Goal: Task Accomplishment & Management: Use online tool/utility

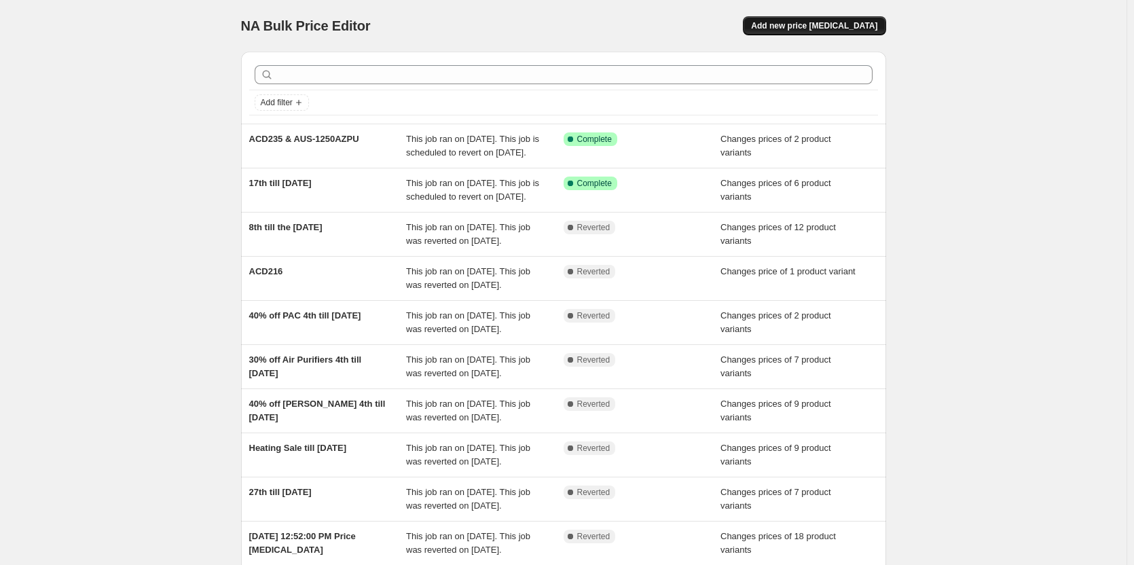
click at [862, 22] on span "Add new price [MEDICAL_DATA]" at bounding box center [814, 25] width 126 height 11
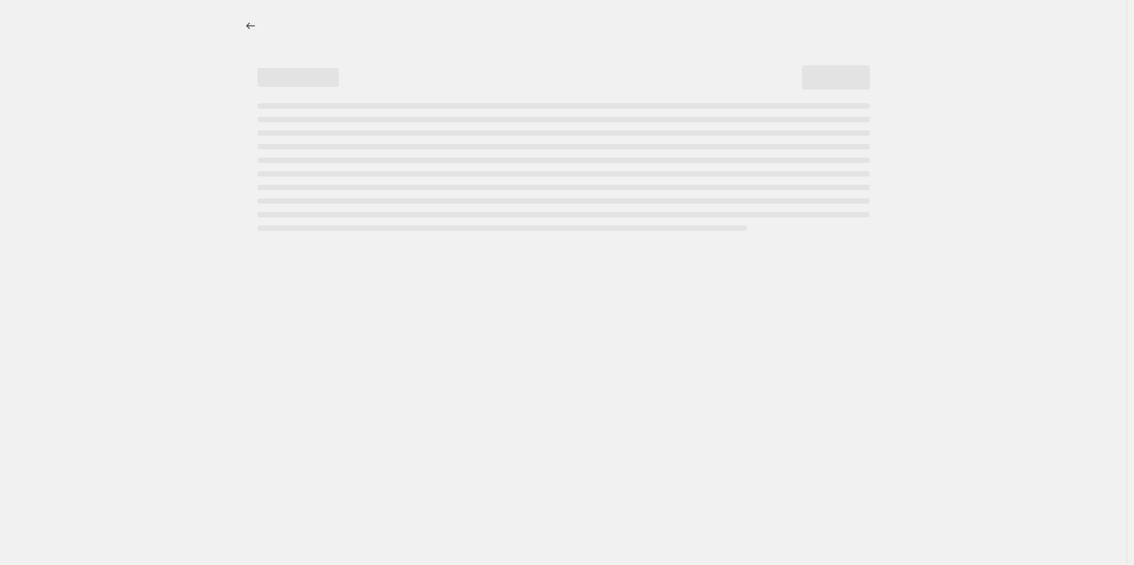
select select "percentage"
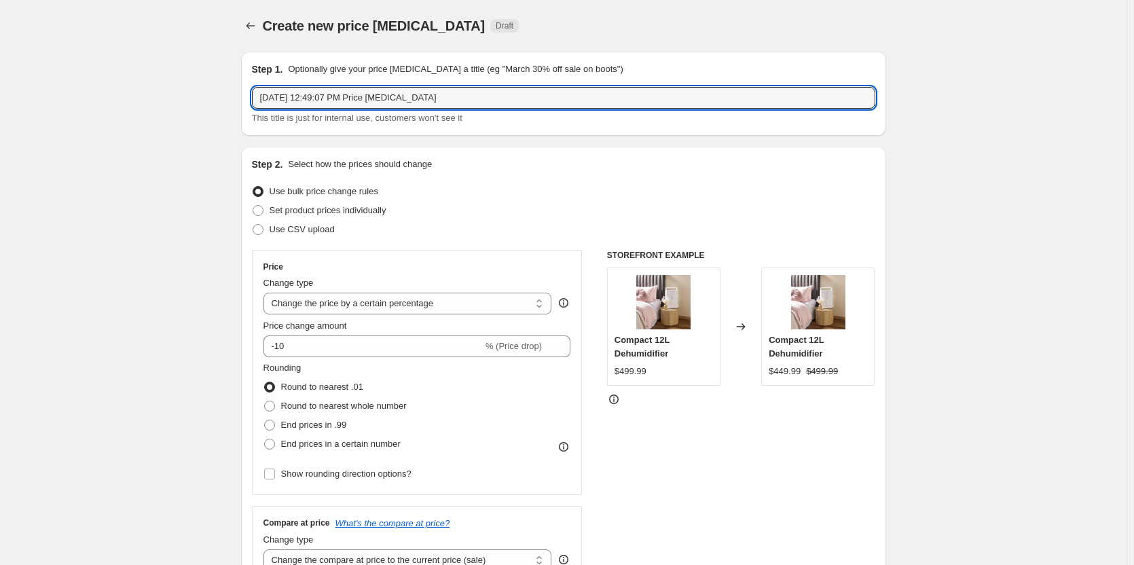
drag, startPoint x: 482, startPoint y: 98, endPoint x: 187, endPoint y: 94, distance: 294.2
type input "24th till [DATE]"
click at [263, 209] on span at bounding box center [258, 210] width 11 height 11
click at [253, 206] on input "Set product prices individually" at bounding box center [253, 205] width 1 height 1
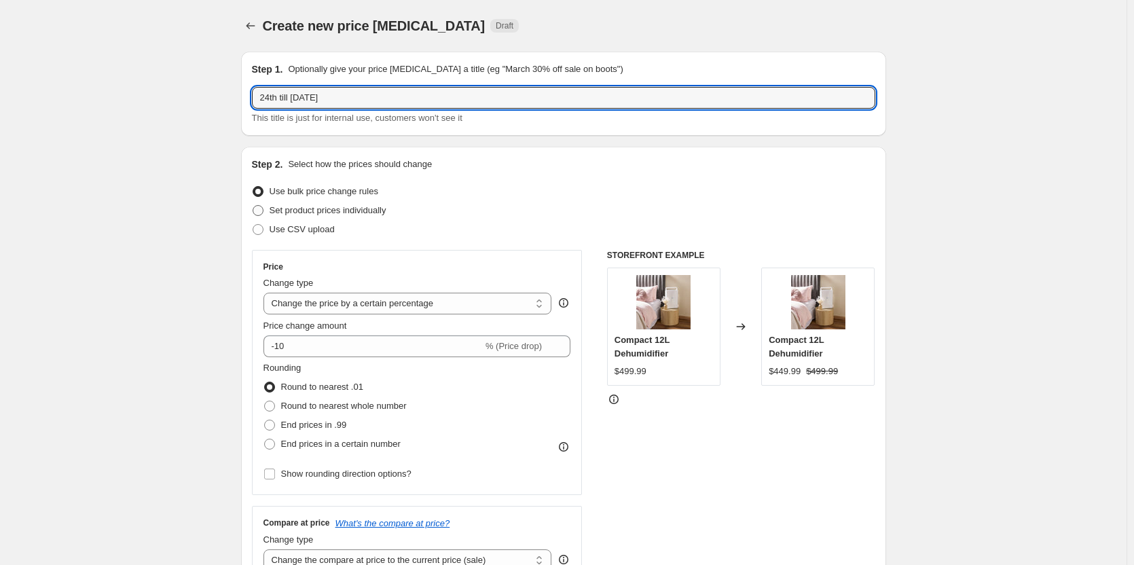
radio input "true"
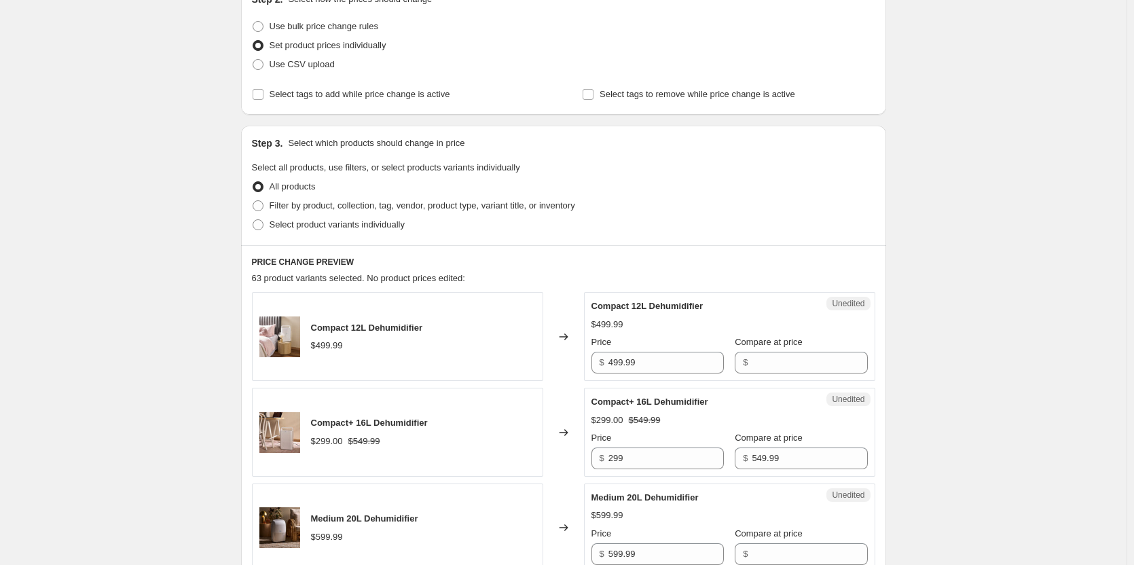
scroll to position [204, 0]
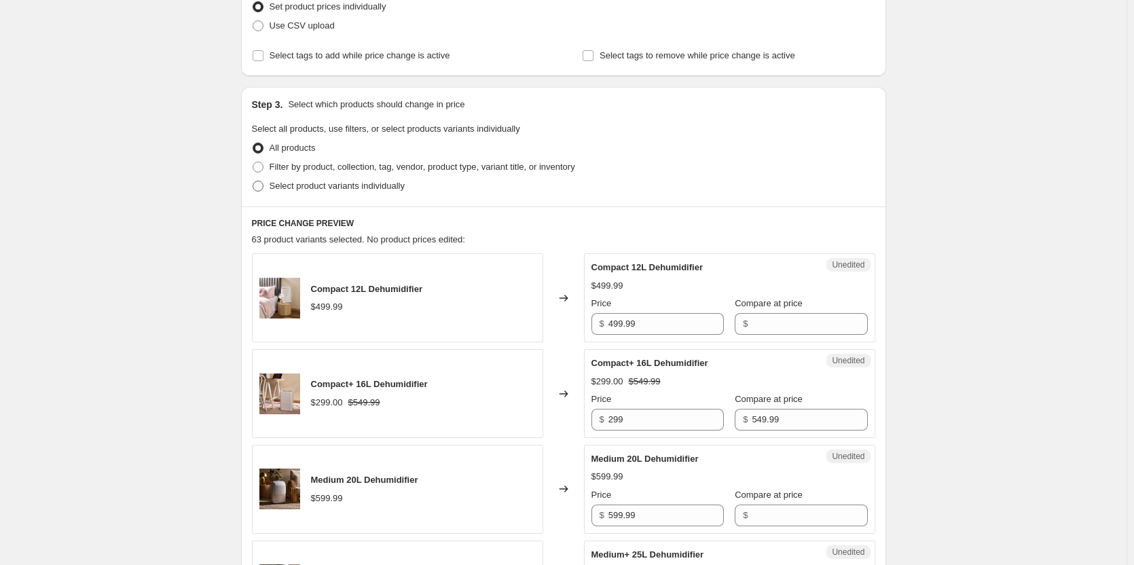
click at [264, 188] on span at bounding box center [258, 186] width 12 height 12
click at [253, 181] on input "Select product variants individually" at bounding box center [253, 181] width 1 height 1
radio input "true"
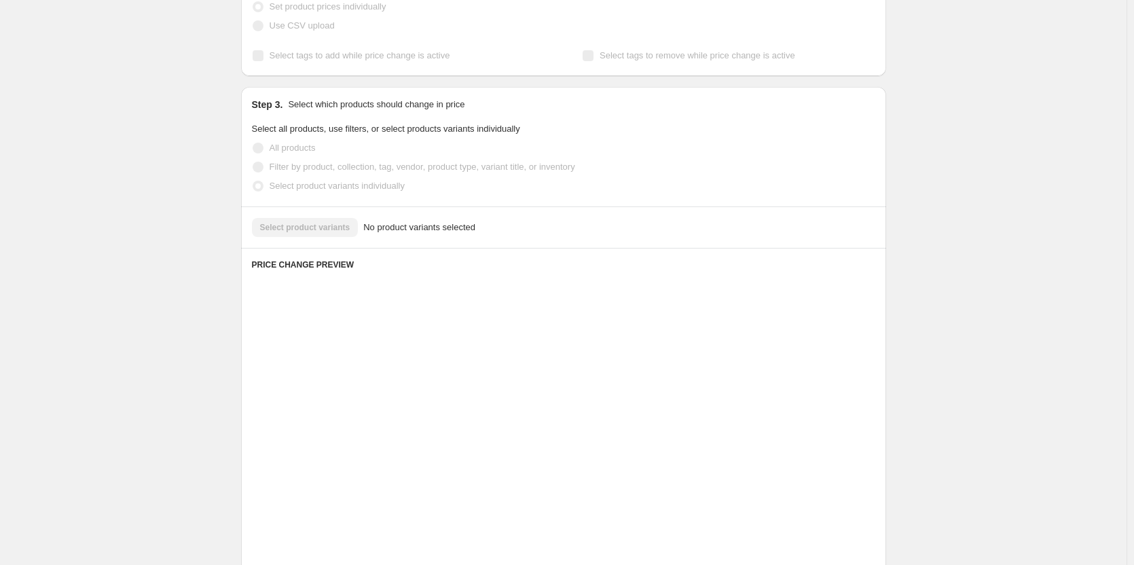
scroll to position [148, 0]
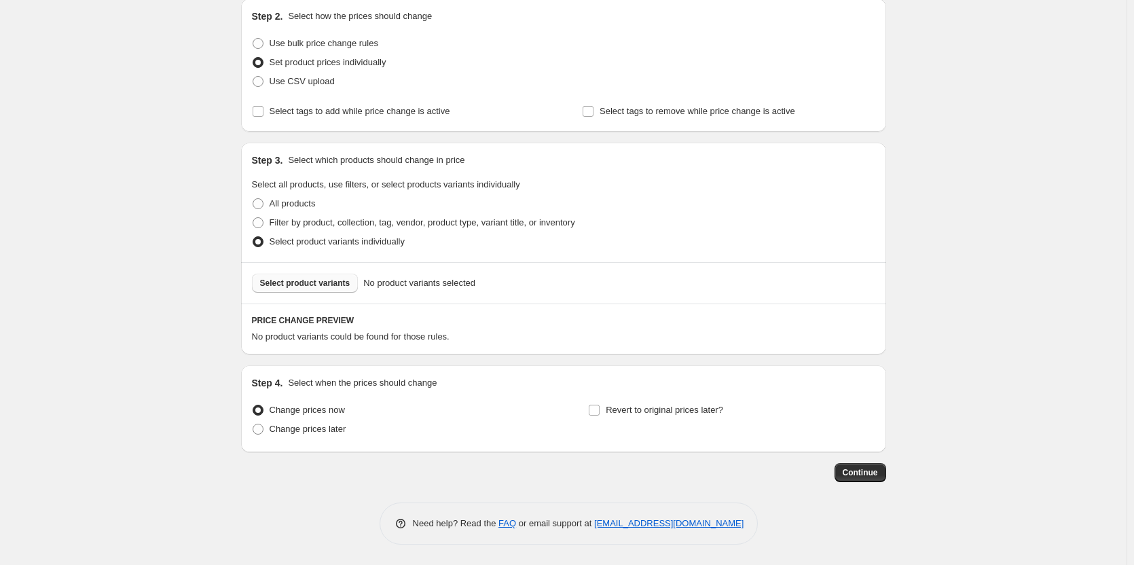
click at [304, 282] on span "Select product variants" at bounding box center [305, 283] width 90 height 11
click at [312, 284] on span "Select product variants" at bounding box center [305, 283] width 90 height 11
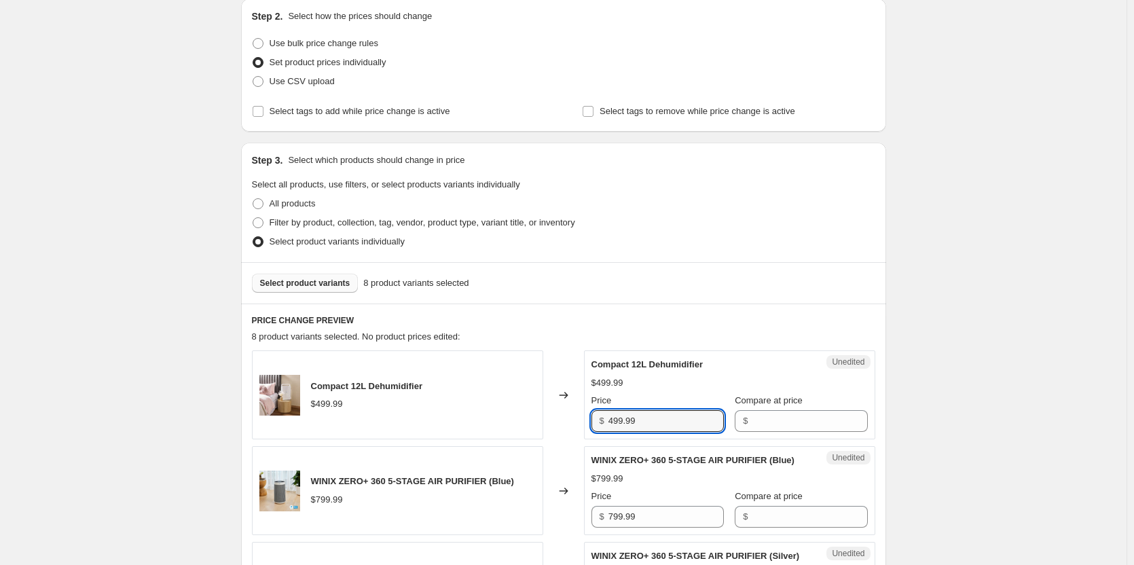
drag, startPoint x: 657, startPoint y: 425, endPoint x: 560, endPoint y: 421, distance: 97.2
click at [560, 421] on div "Compact 12L Dehumidifier $499.99 Changed to Unedited Compact 12L Dehumidifier $…" at bounding box center [564, 395] width 624 height 89
click at [808, 421] on input "Compare at price" at bounding box center [809, 421] width 115 height 22
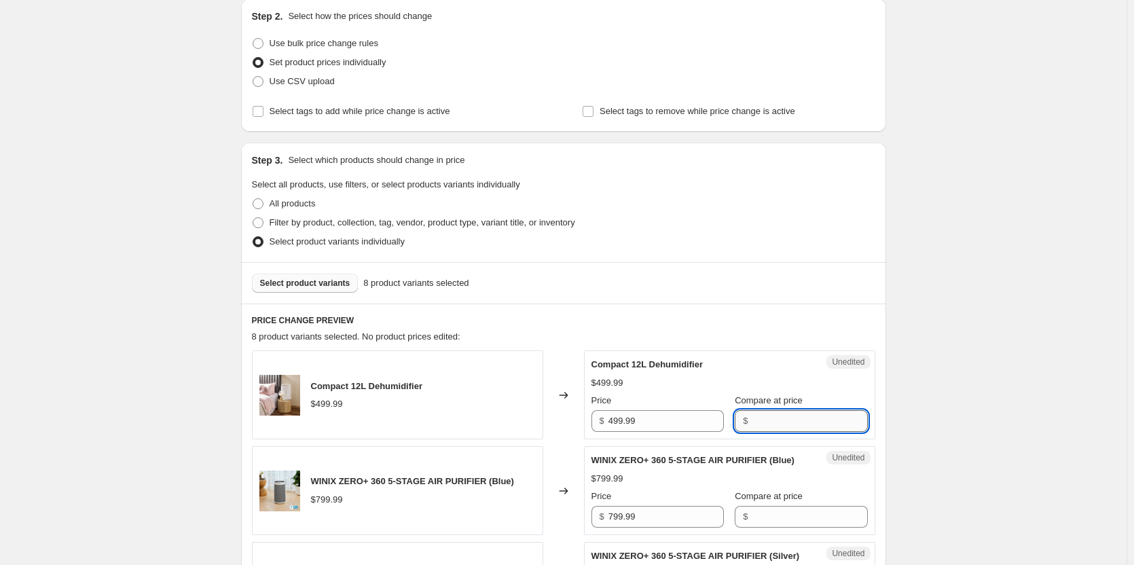
paste input "499.99"
type input "499.99"
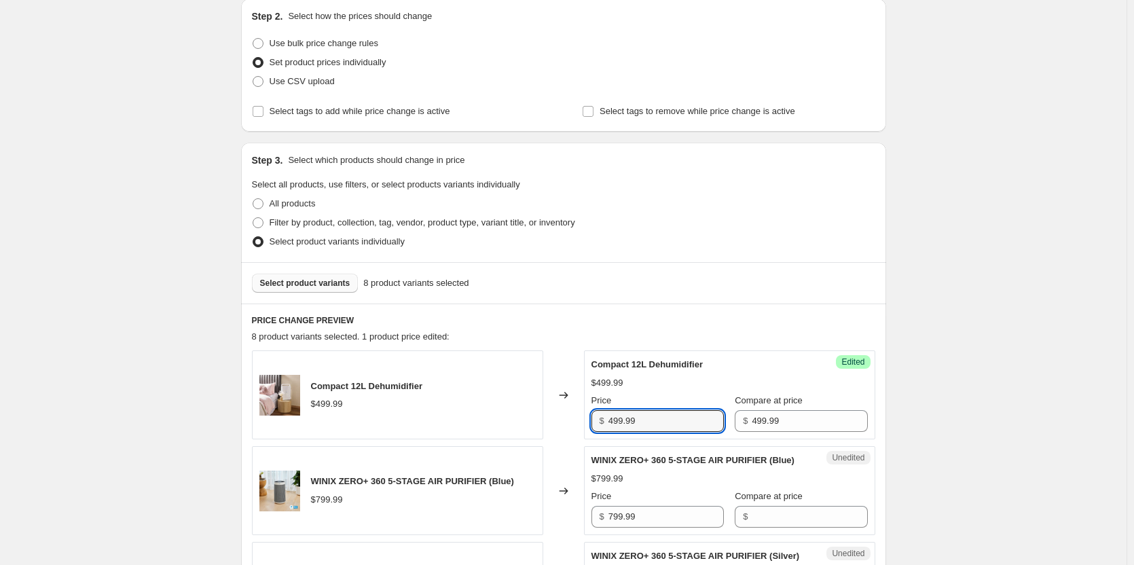
drag, startPoint x: 690, startPoint y: 421, endPoint x: 550, endPoint y: 416, distance: 140.0
click at [550, 416] on div "Compact 12L Dehumidifier $499.99 Changed to Success Edited Compact 12L Dehumidi…" at bounding box center [564, 395] width 624 height 89
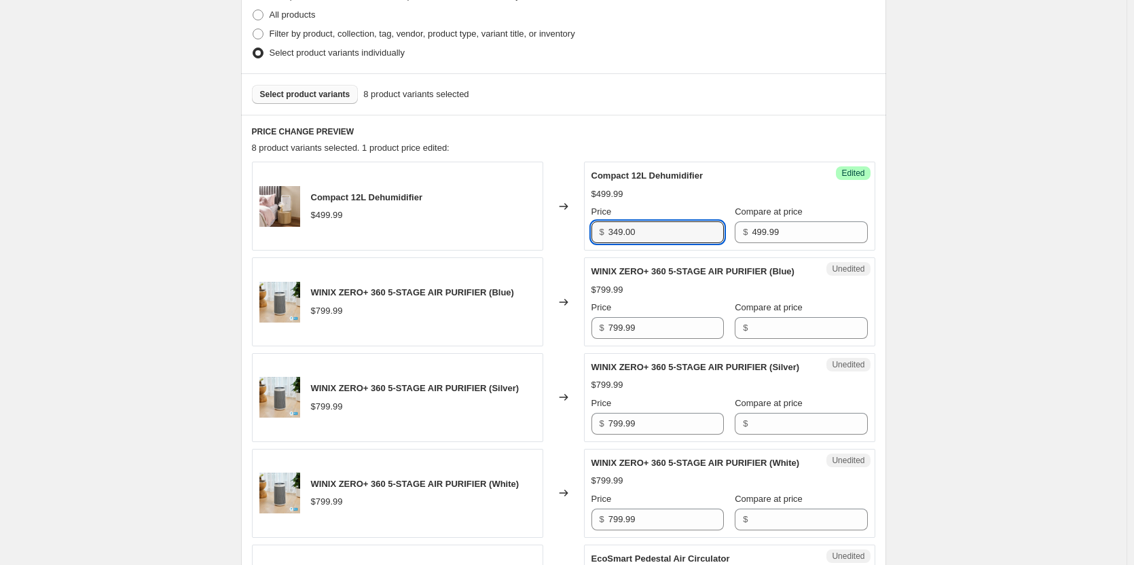
scroll to position [352, 0]
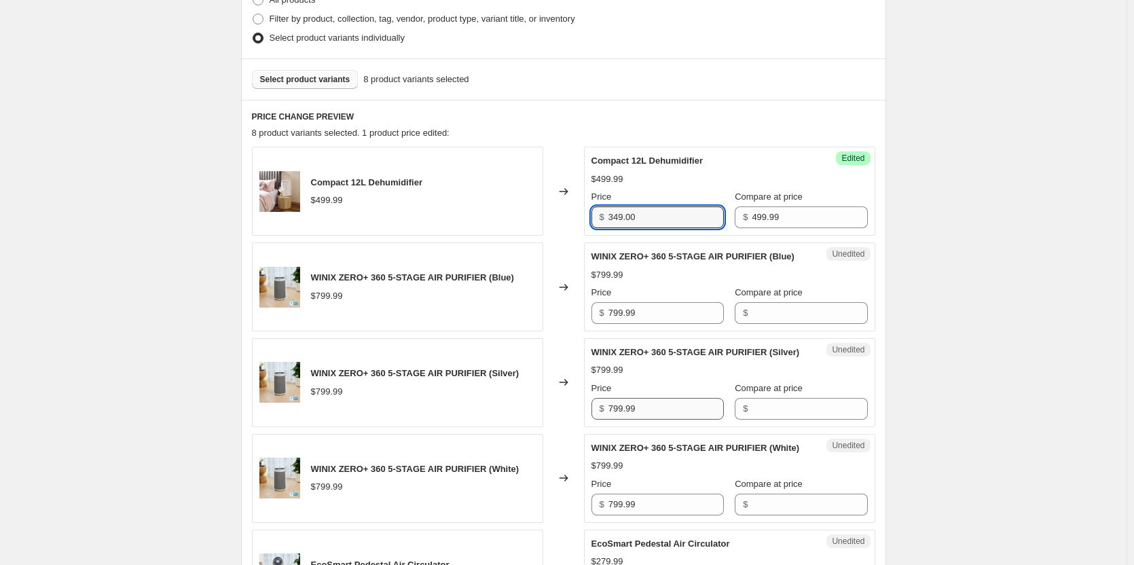
type input "349.00"
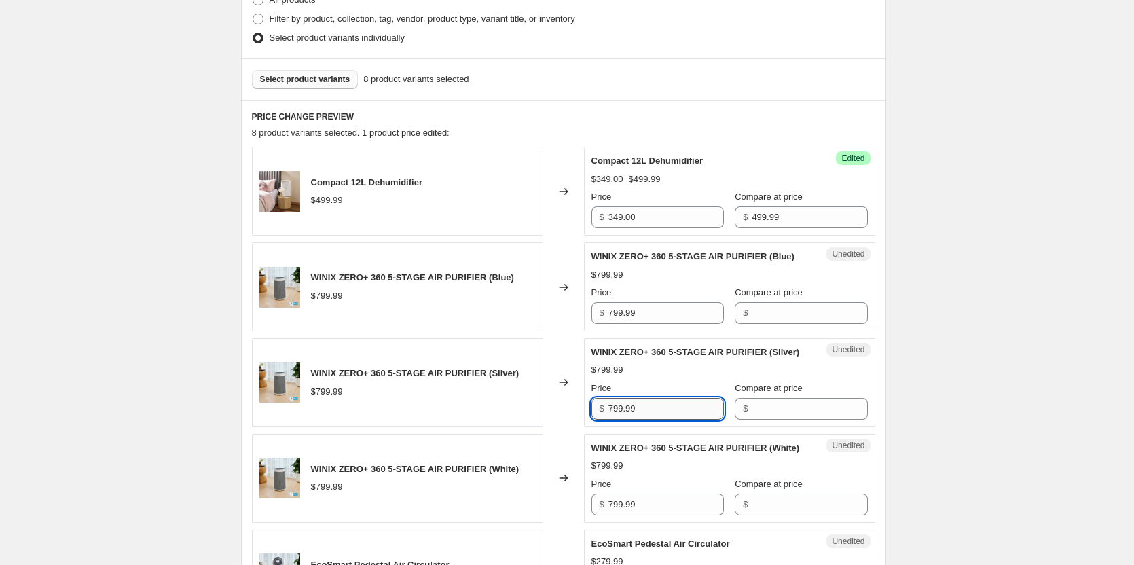
click at [670, 420] on input "799.99" at bounding box center [666, 409] width 115 height 22
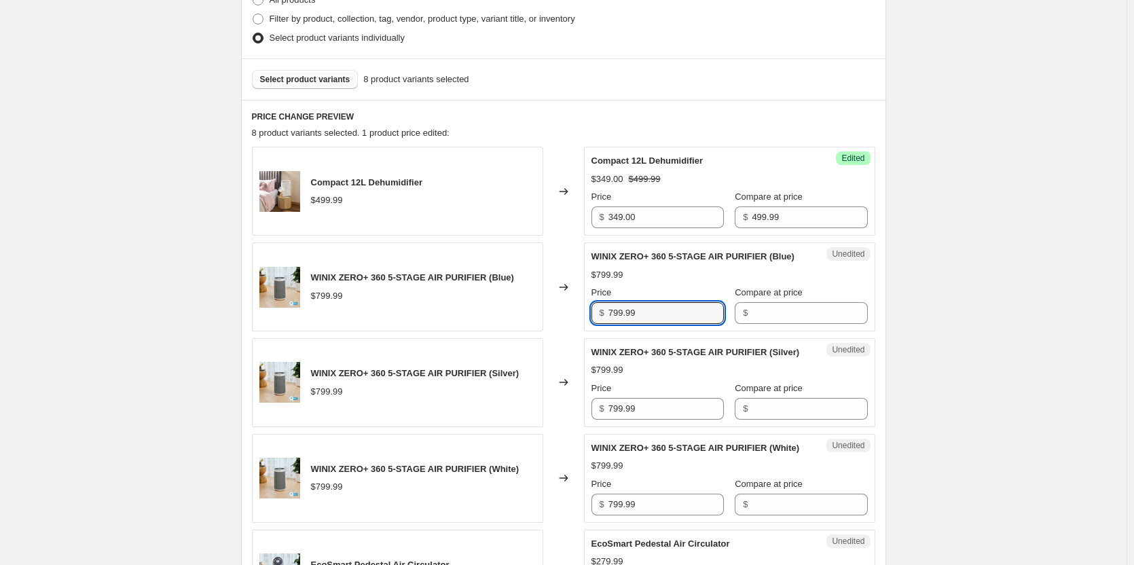
drag, startPoint x: 687, startPoint y: 326, endPoint x: 561, endPoint y: 323, distance: 125.7
click at [561, 323] on div "WINIX ZERO+ 360 5-STAGE AIR PURIFIER (Blue) $799.99 Changed to Unedited WINIX Z…" at bounding box center [564, 287] width 624 height 89
click at [802, 323] on input "Compare at price" at bounding box center [809, 313] width 115 height 22
paste input "799.99"
type input "799.99"
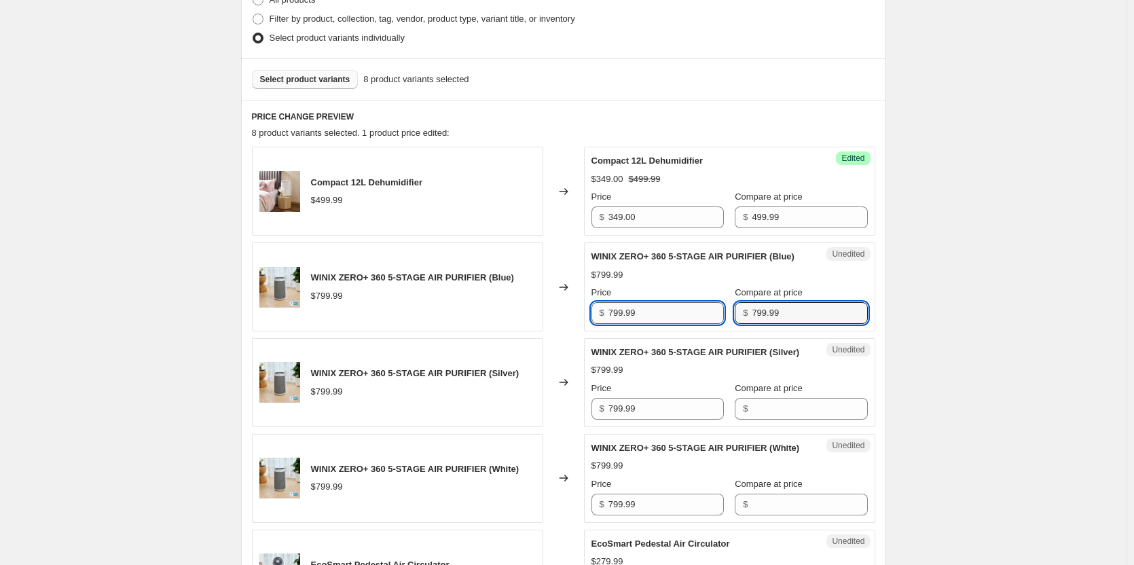
drag, startPoint x: 678, startPoint y: 329, endPoint x: 566, endPoint y: 325, distance: 112.2
click at [670, 324] on input "799.99" at bounding box center [666, 313] width 115 height 22
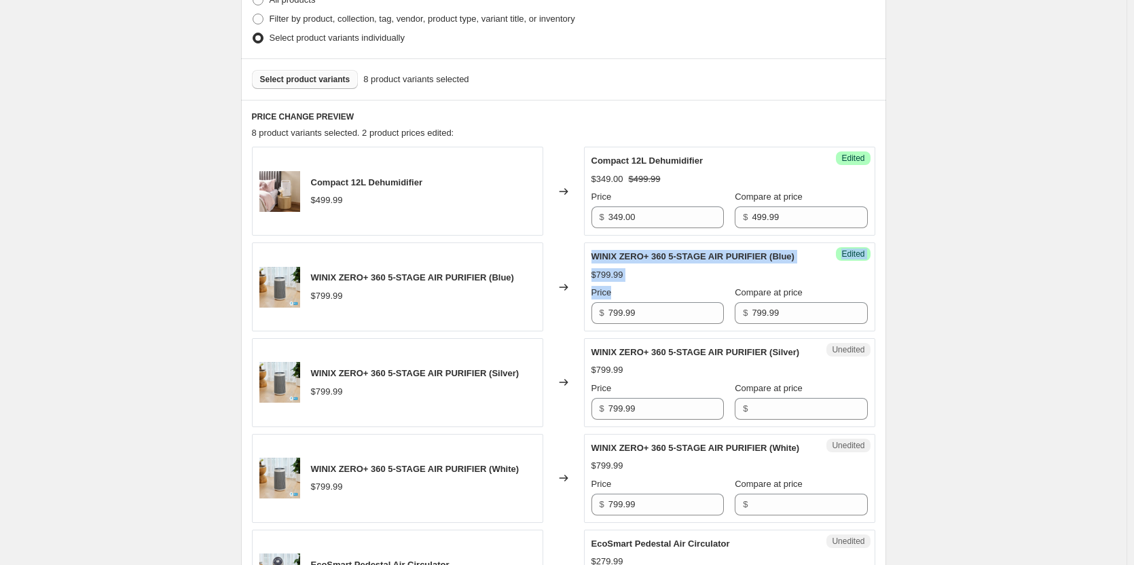
click at [565, 325] on div "WINIX ZERO+ 360 5-STAGE AIR PURIFIER (Blue) $799.99 Changed to Success Edited W…" at bounding box center [564, 287] width 624 height 89
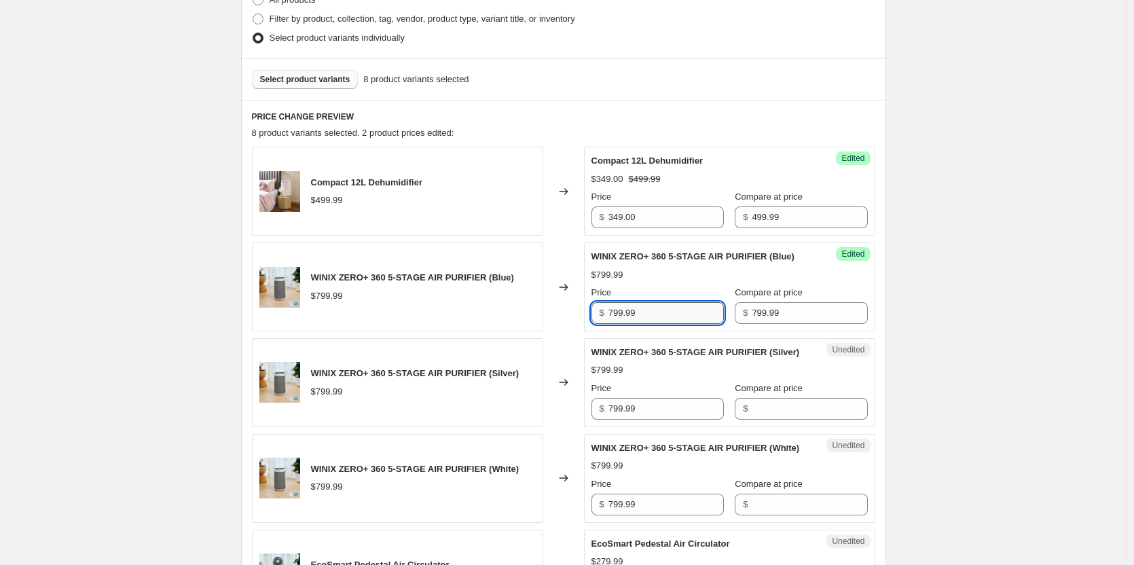
drag, startPoint x: 651, startPoint y: 328, endPoint x: 665, endPoint y: 329, distance: 14.3
click at [652, 324] on input "799.99" at bounding box center [666, 313] width 115 height 22
drag, startPoint x: 670, startPoint y: 329, endPoint x: 598, endPoint y: 329, distance: 72.0
click at [598, 324] on div "$ 799.99" at bounding box center [658, 313] width 132 height 22
type input "519.00"
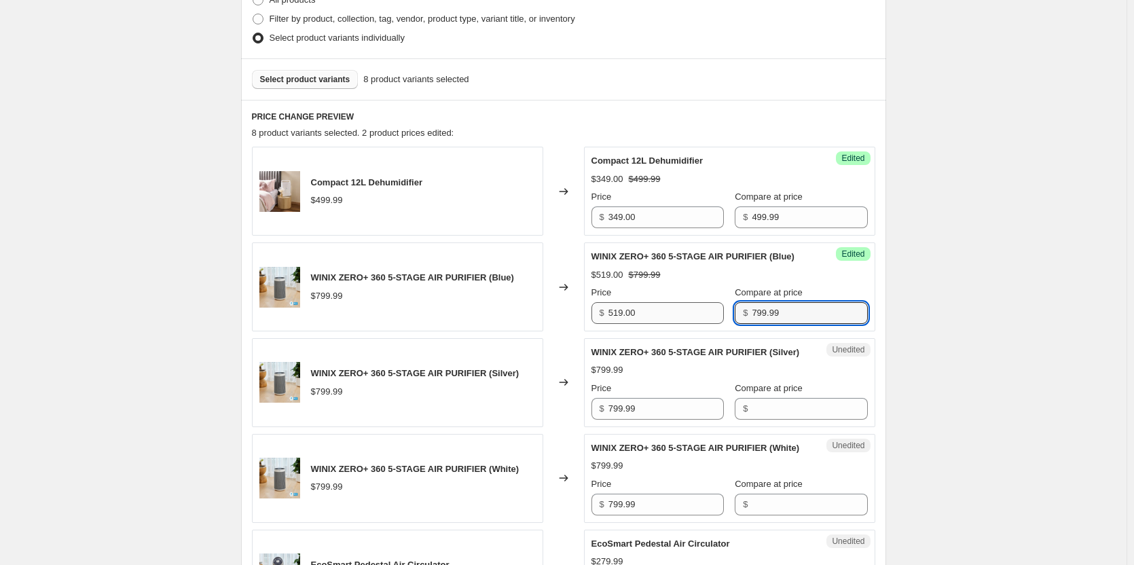
drag, startPoint x: 788, startPoint y: 332, endPoint x: 704, endPoint y: 328, distance: 84.3
click at [704, 324] on div "Price $ 519.00 Compare at price $ 799.99" at bounding box center [730, 305] width 276 height 38
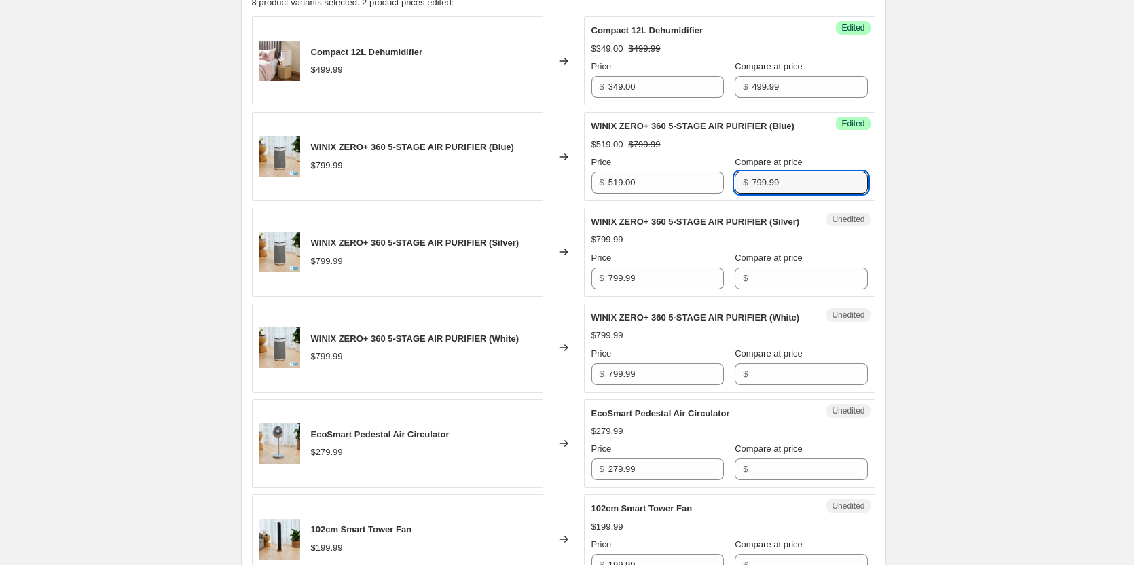
scroll to position [488, 0]
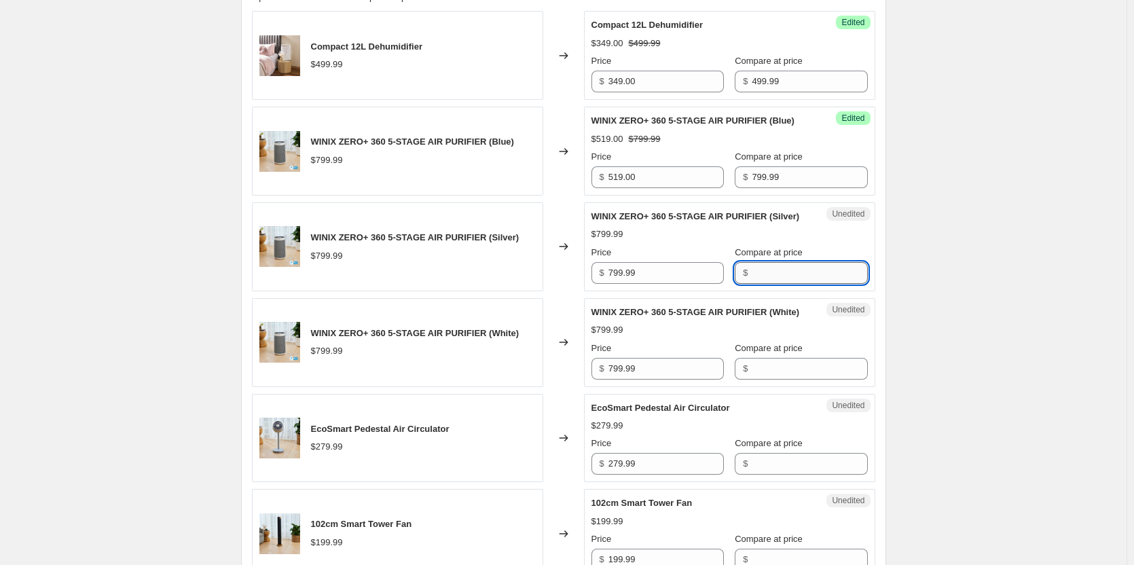
click at [772, 284] on input "Compare at price" at bounding box center [809, 273] width 115 height 22
paste input "799.99"
type input "799.99"
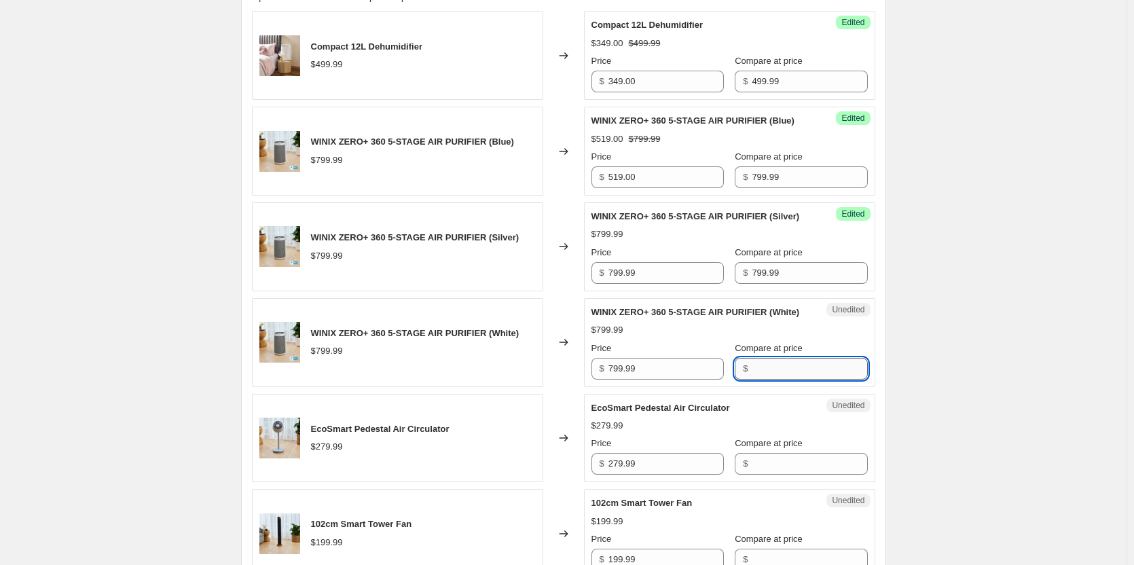
click at [757, 380] on input "Compare at price" at bounding box center [809, 369] width 115 height 22
paste input "799.99"
type input "799.99"
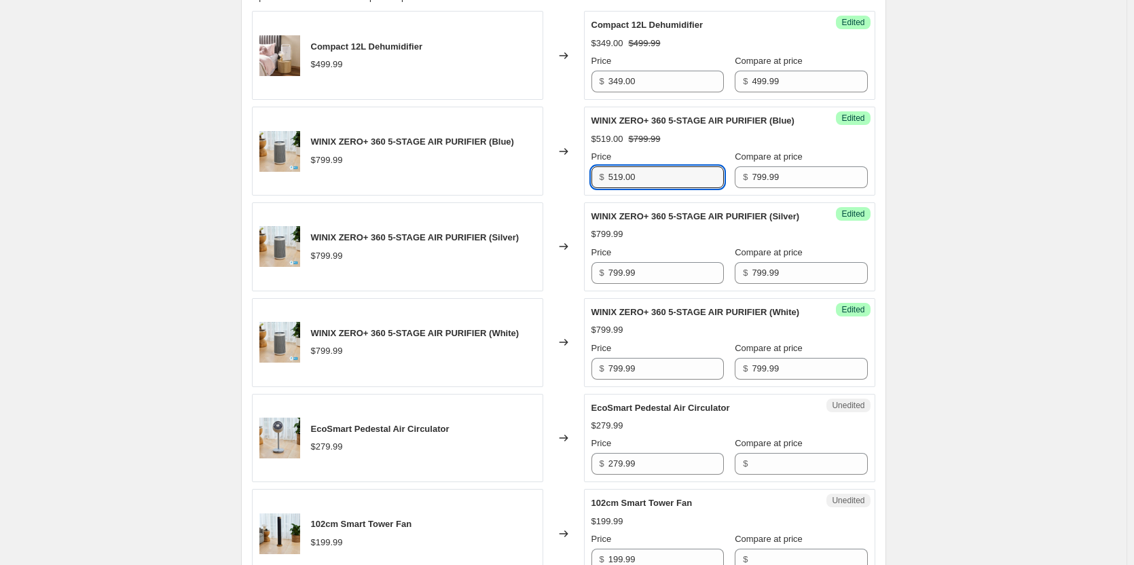
drag, startPoint x: 663, startPoint y: 198, endPoint x: 592, endPoint y: 197, distance: 71.3
click at [592, 196] on div "Success Edited WINIX ZERO+ 360 5-STAGE AIR PURIFIER (Blue) $519.00 $799.99 Pric…" at bounding box center [729, 151] width 291 height 89
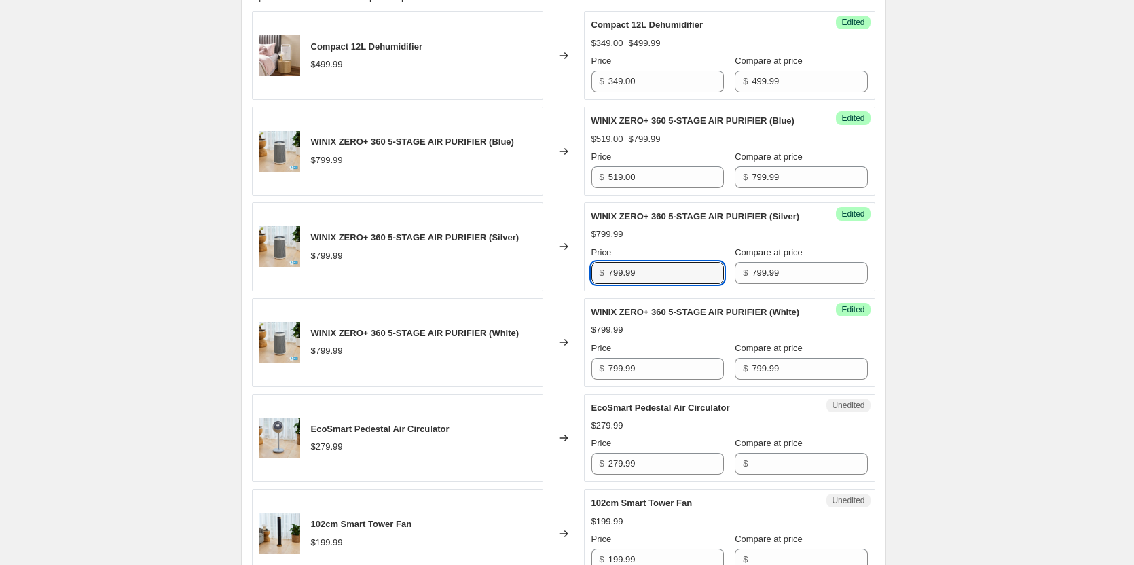
drag, startPoint x: 670, startPoint y: 304, endPoint x: 552, endPoint y: 300, distance: 119.0
click at [552, 291] on div "WINIX ZERO+ 360 5-STAGE AIR PURIFIER (Silver) $799.99 Changed to Success Edited…" at bounding box center [564, 246] width 624 height 89
paste input "519.00"
type input "519.00"
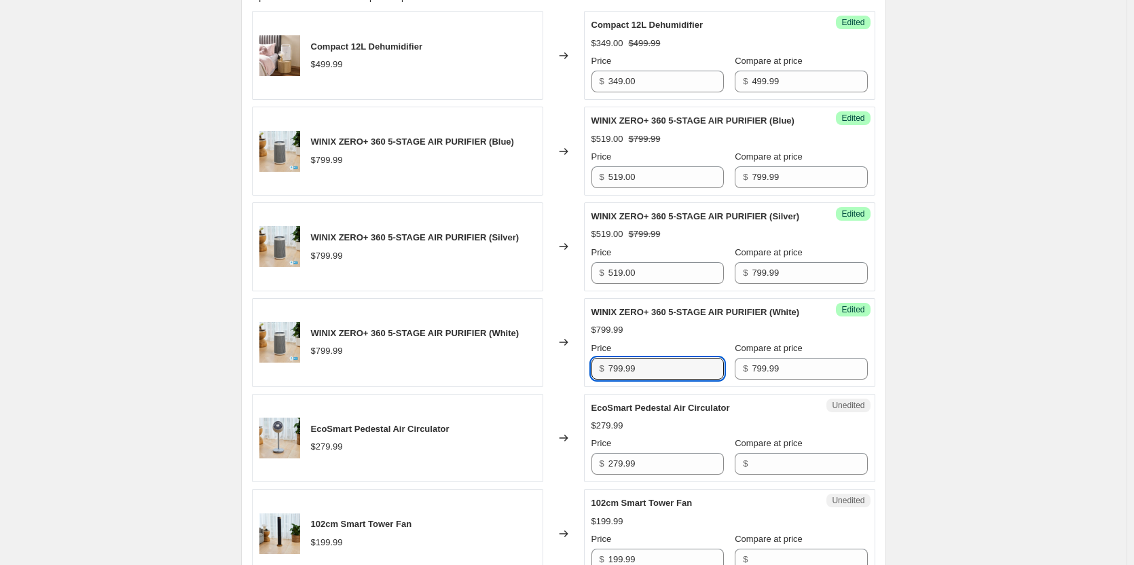
drag, startPoint x: 668, startPoint y: 412, endPoint x: 575, endPoint y: 399, distance: 94.0
click at [575, 387] on div "WINIX ZERO+ 360 5-STAGE AIR PURIFIER (White) $799.99 Changed to Success Edited …" at bounding box center [564, 342] width 624 height 89
paste input "519.00"
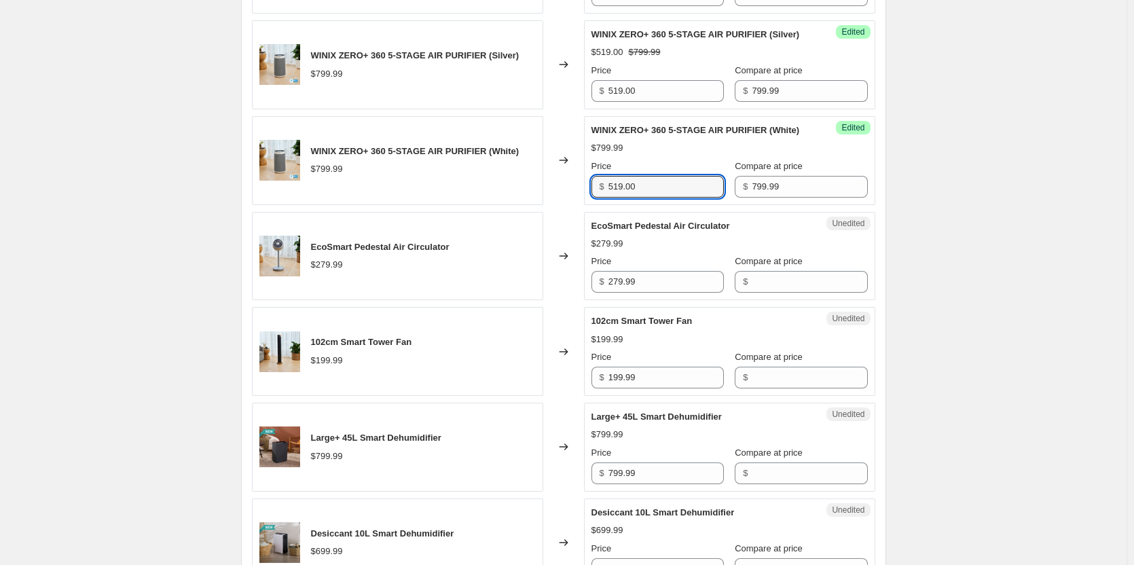
scroll to position [692, 0]
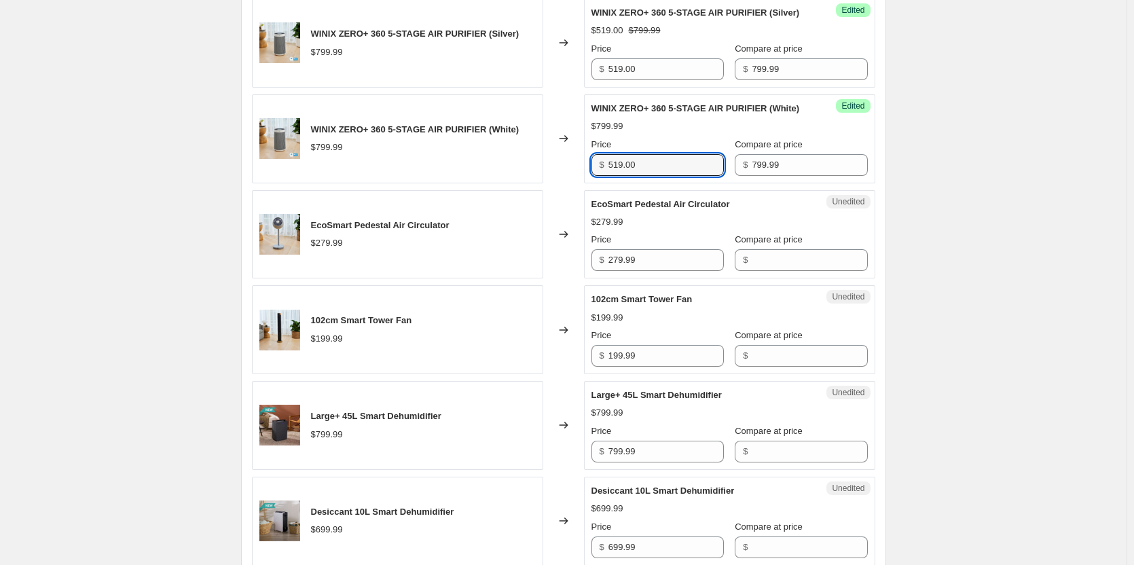
type input "519.00"
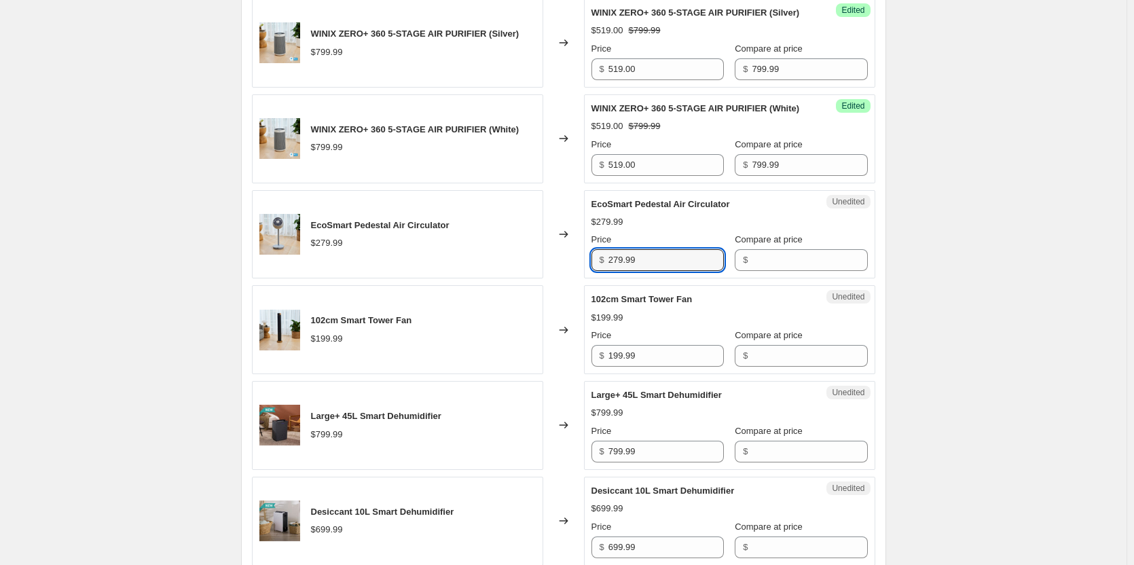
drag, startPoint x: 657, startPoint y: 303, endPoint x: 573, endPoint y: 300, distance: 83.6
click at [573, 279] on div "EcoSmart Pedestal Air Circulator $279.99 Changed to Unedited EcoSmart Pedestal …" at bounding box center [564, 234] width 624 height 89
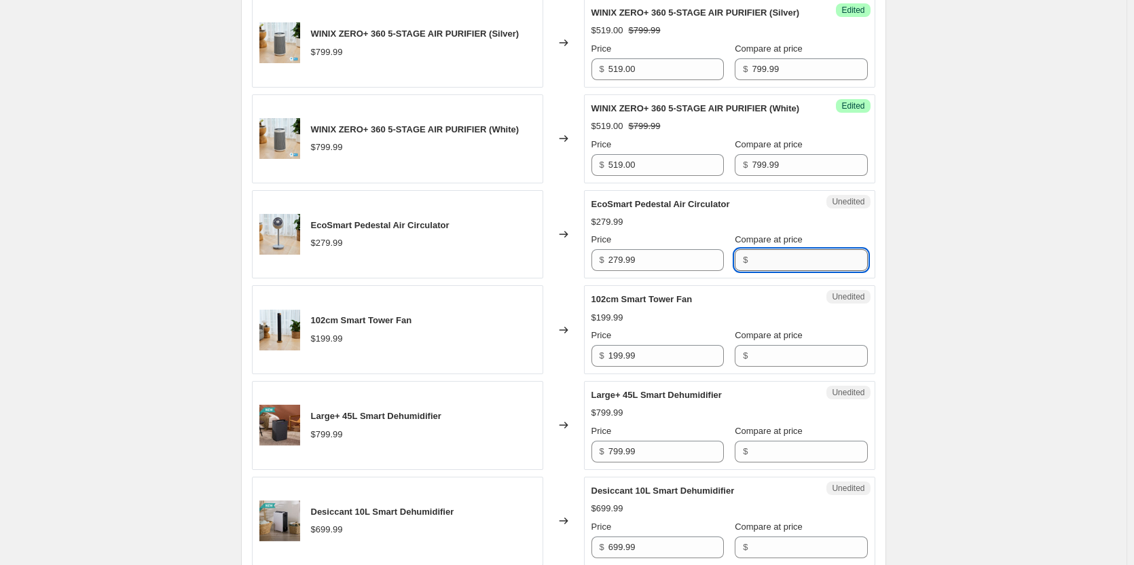
click at [788, 271] on input "Compare at price" at bounding box center [809, 260] width 115 height 22
paste input "279.99"
type input "279.99"
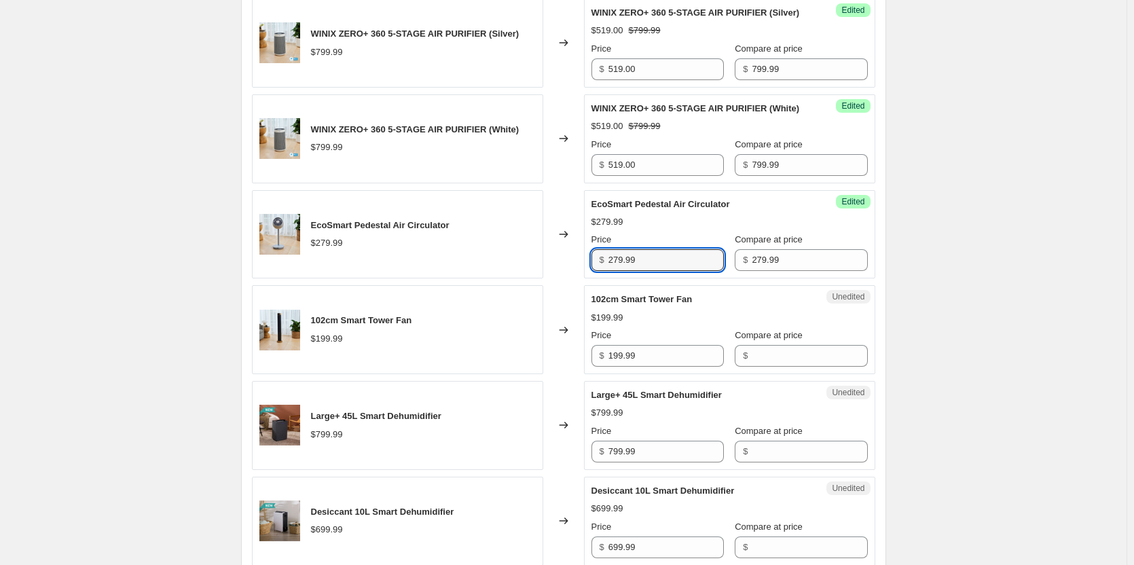
drag, startPoint x: 687, startPoint y: 303, endPoint x: 544, endPoint y: 300, distance: 142.7
click at [545, 279] on div "EcoSmart Pedestal Air Circulator $279.99 Changed to Success Edited EcoSmart Ped…" at bounding box center [564, 234] width 624 height 89
type input "179.00"
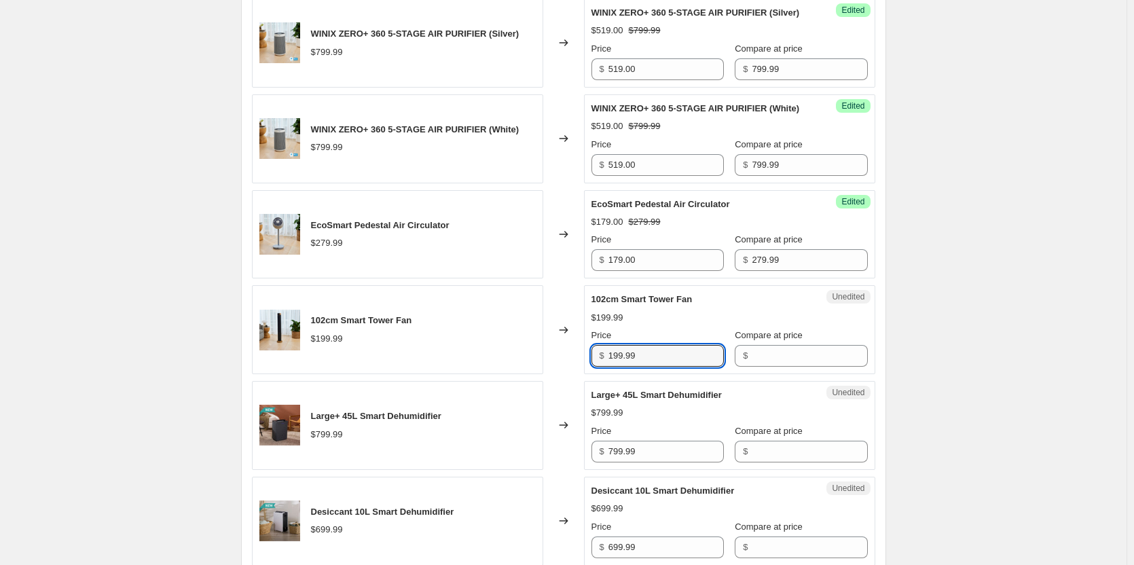
drag, startPoint x: 679, startPoint y: 401, endPoint x: 586, endPoint y: 394, distance: 93.3
click at [586, 374] on div "102cm Smart Tower Fan $199.99 Changed to Unedited 102cm Smart Tower Fan $199.99…" at bounding box center [564, 329] width 624 height 89
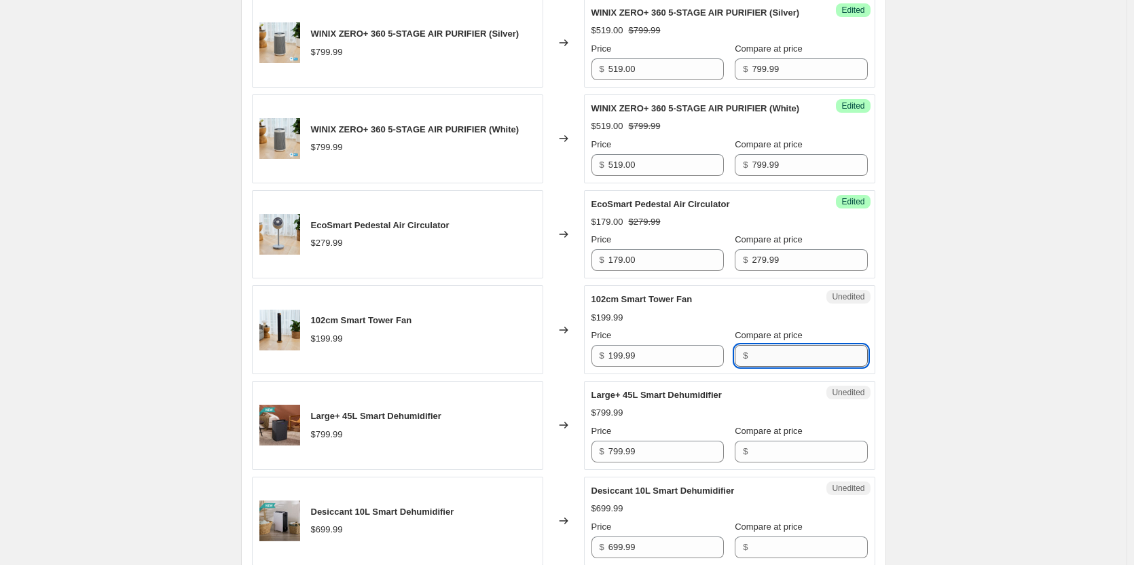
click at [800, 367] on input "Compare at price" at bounding box center [809, 356] width 115 height 22
paste input "199.99"
type input "199.99"
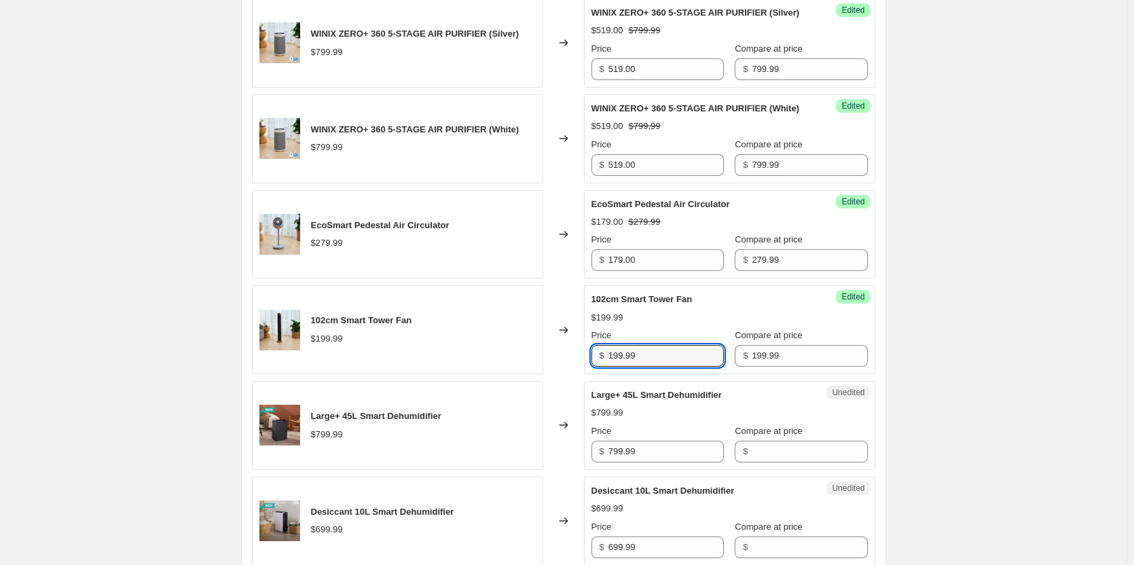
drag, startPoint x: 673, startPoint y: 394, endPoint x: 552, endPoint y: 395, distance: 121.6
click at [554, 374] on div "102cm Smart Tower Fan $199.99 Changed to Success Edited 102cm Smart Tower Fan $…" at bounding box center [564, 329] width 624 height 89
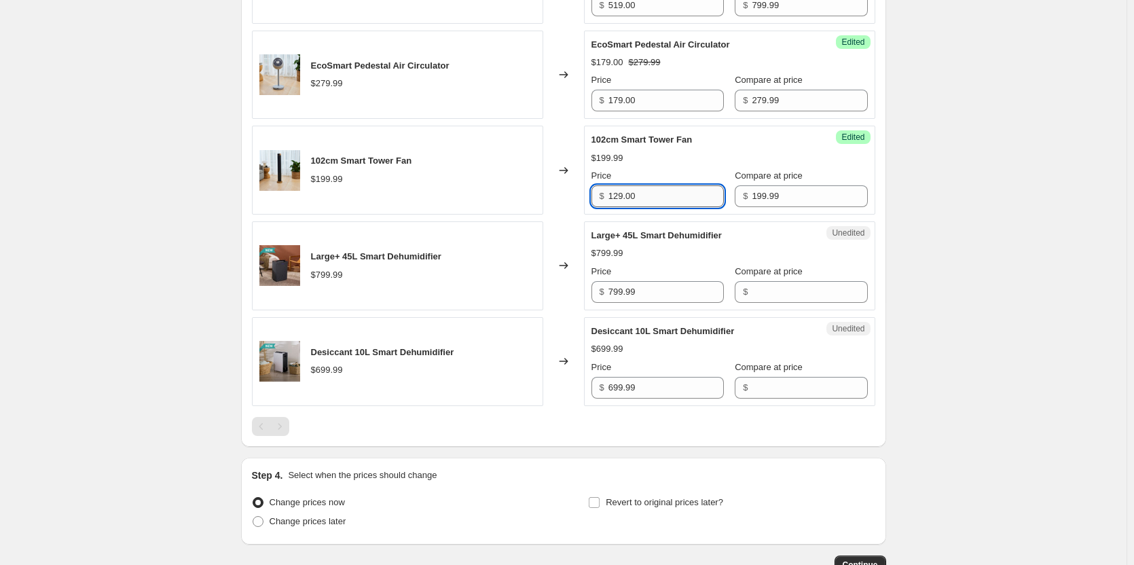
scroll to position [895, 0]
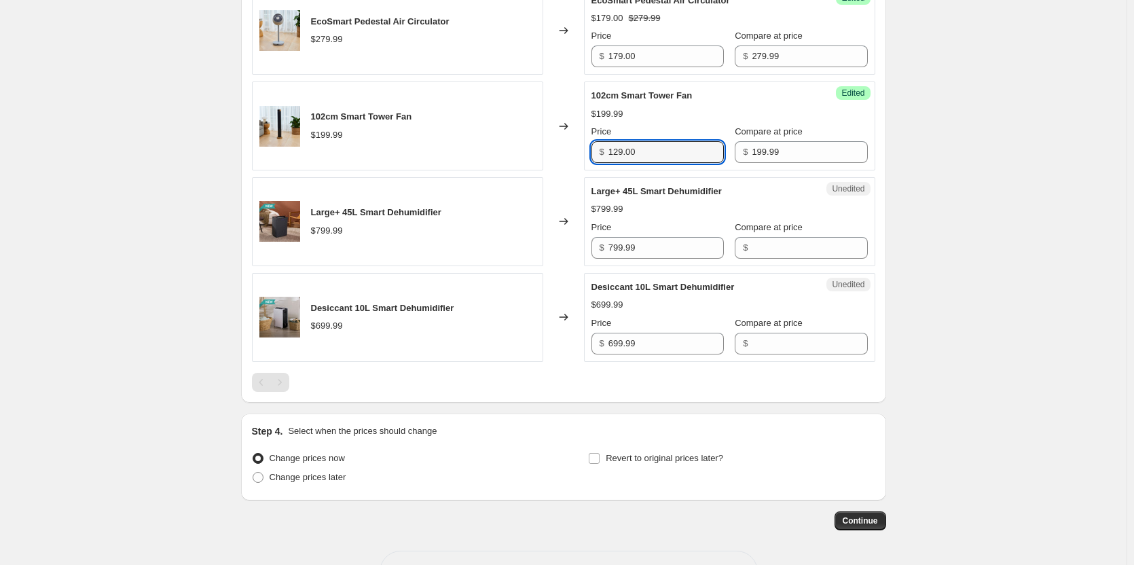
type input "129.00"
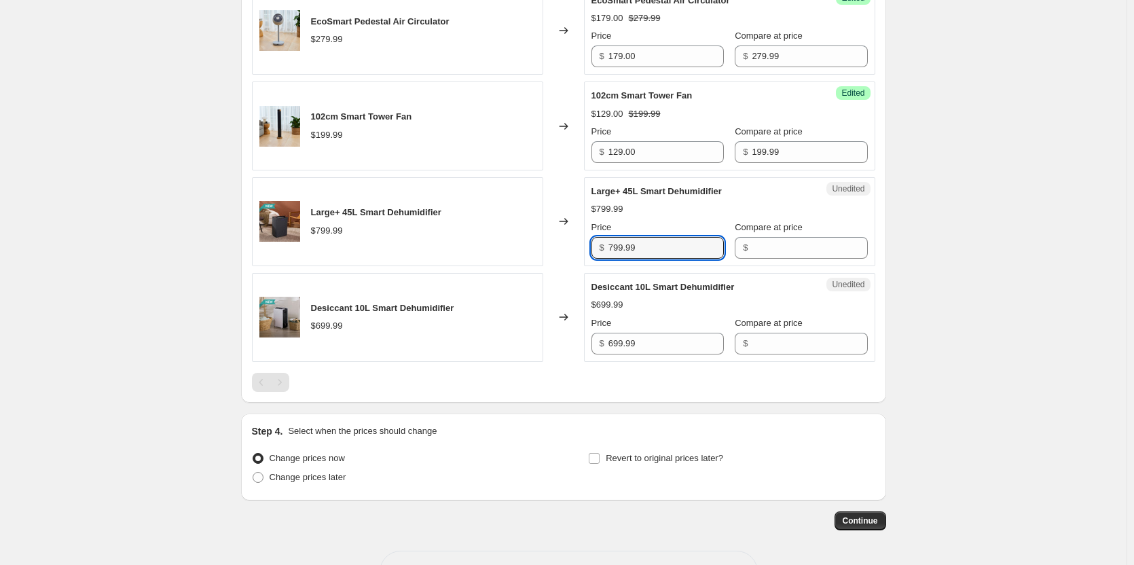
drag, startPoint x: 659, startPoint y: 282, endPoint x: 552, endPoint y: 279, distance: 107.4
click at [552, 266] on div "Large+ 45L Smart Dehumidifier $799.99 Changed to Unedited Large+ 45L Smart Dehu…" at bounding box center [564, 221] width 624 height 89
click at [826, 259] on input "Compare at price" at bounding box center [809, 248] width 115 height 22
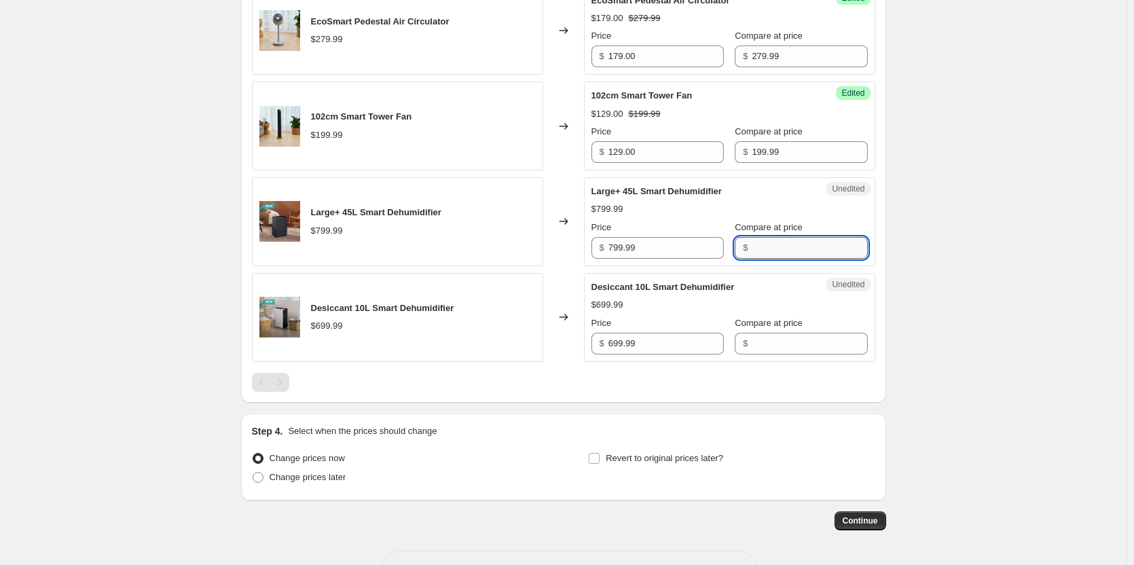
paste input "799.99"
type input "799.99"
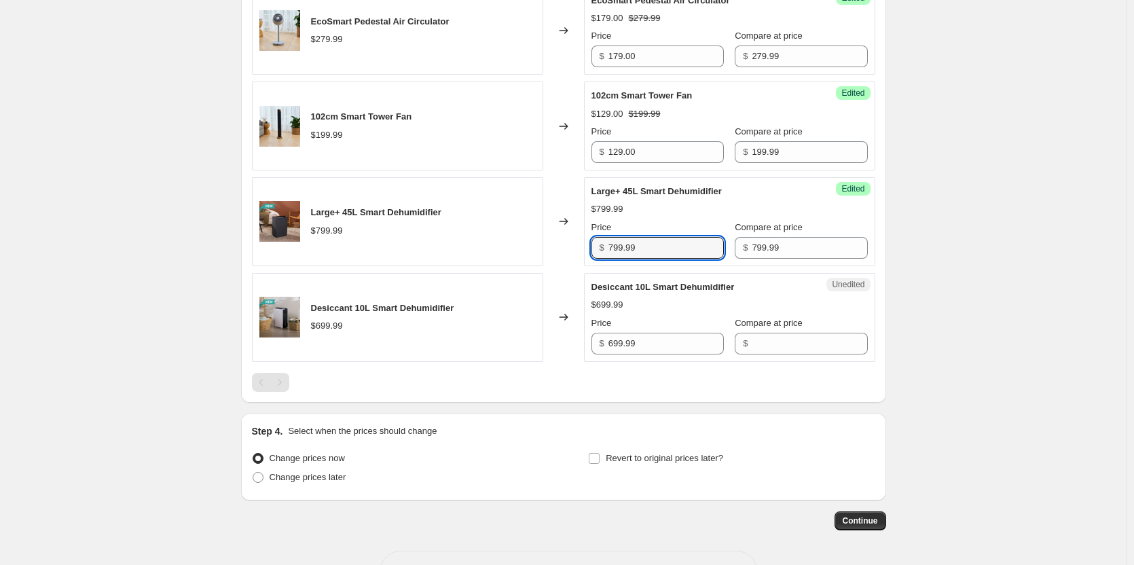
drag, startPoint x: 668, startPoint y: 292, endPoint x: 565, endPoint y: 293, distance: 103.9
click at [565, 266] on div "Large+ 45L Smart Dehumidifier $799.99 Changed to Success Edited Large+ 45L Smar…" at bounding box center [564, 221] width 624 height 89
type input "549.00"
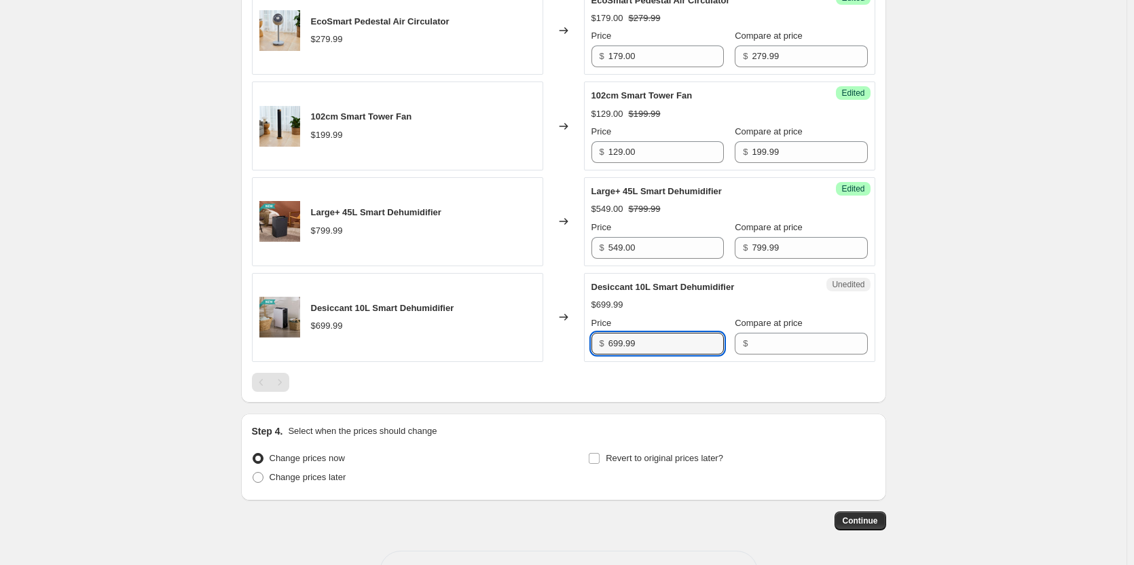
drag, startPoint x: 671, startPoint y: 381, endPoint x: 590, endPoint y: 382, distance: 80.8
click at [591, 362] on div "Unedited Desiccant 10L Smart Dehumidifier $699.99 Price $ 699.99 Compare at pri…" at bounding box center [729, 317] width 291 height 89
click at [590, 362] on div "Unedited Desiccant 10L Smart Dehumidifier $699.99 Price $ 699.99 Compare at pri…" at bounding box center [729, 317] width 291 height 89
drag, startPoint x: 645, startPoint y: 386, endPoint x: 586, endPoint y: 384, distance: 58.5
click at [586, 362] on div "Desiccant 10L Smart Dehumidifier $699.99 Changed to Unedited Desiccant 10L Smar…" at bounding box center [564, 317] width 624 height 89
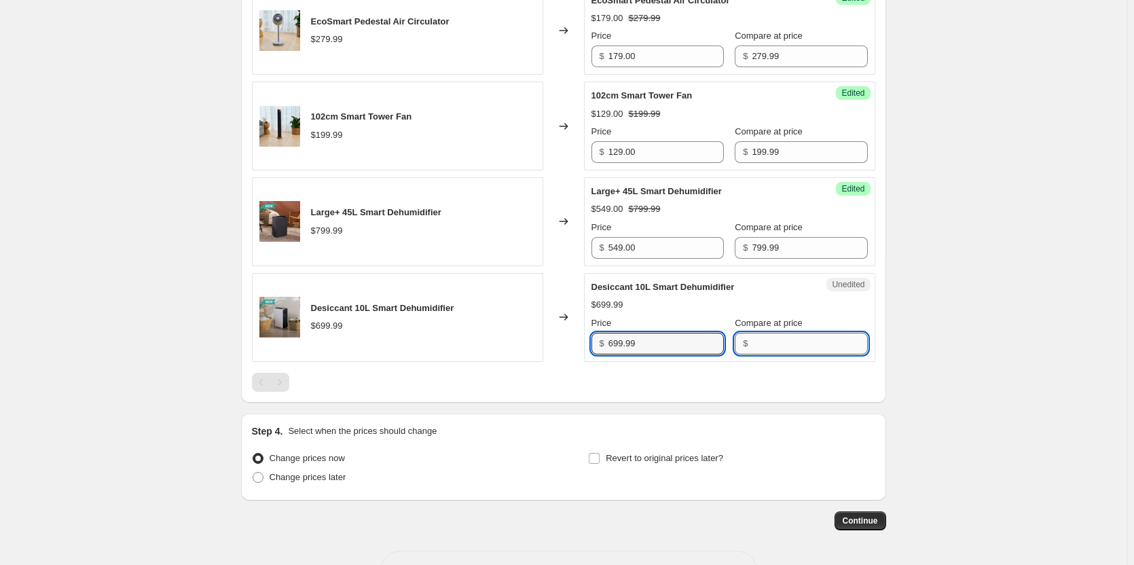
click at [808, 355] on input "Compare at price" at bounding box center [809, 344] width 115 height 22
paste input "699.99"
type input "699.99"
drag, startPoint x: 656, startPoint y: 384, endPoint x: 582, endPoint y: 387, distance: 73.4
click at [582, 362] on div "Desiccant 10L Smart Dehumidifier $699.99 Changed to Success Edited Desiccant 10…" at bounding box center [564, 317] width 624 height 89
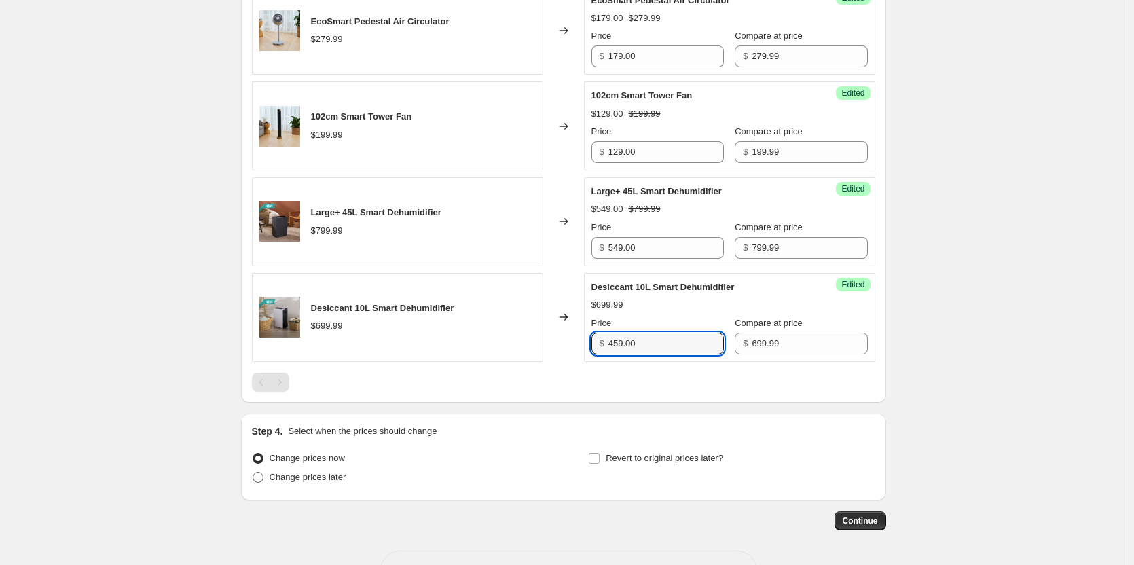
type input "459.00"
click at [264, 483] on span at bounding box center [258, 477] width 11 height 11
click at [253, 473] on input "Change prices later" at bounding box center [253, 472] width 1 height 1
radio input "true"
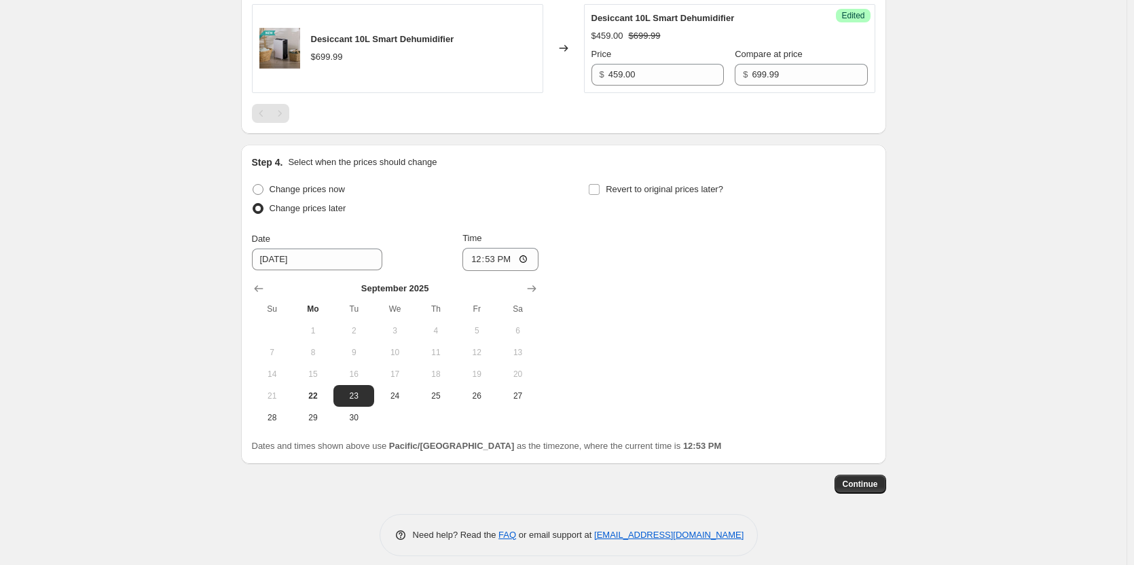
scroll to position [1167, 0]
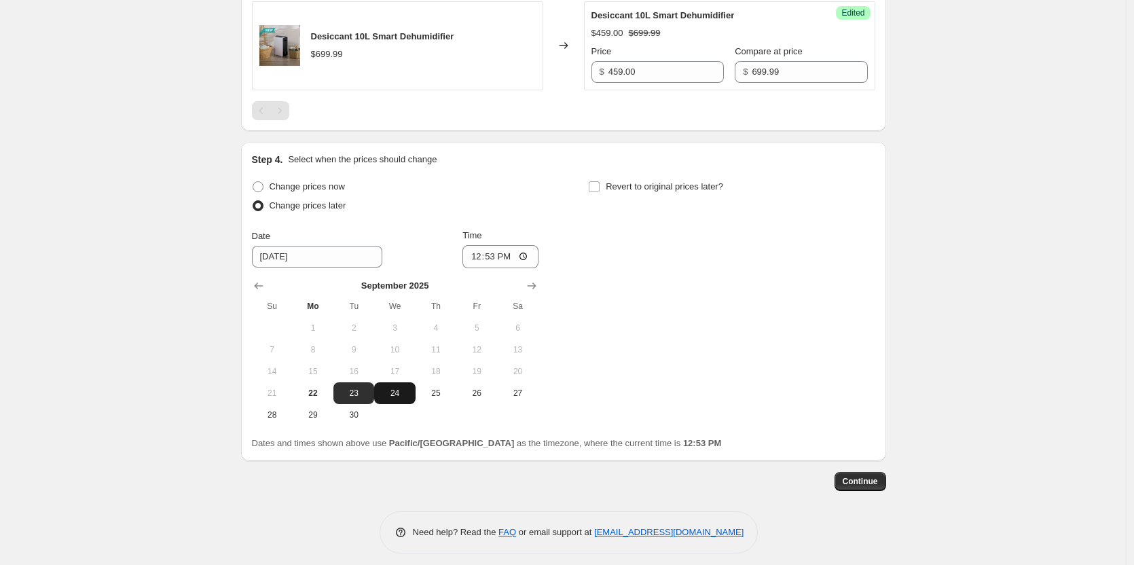
click at [404, 399] on span "24" at bounding box center [395, 393] width 30 height 11
type input "[DATE]"
click at [529, 268] on input "12:53" at bounding box center [501, 256] width 76 height 23
type input "00:05"
click at [646, 347] on div "Change prices now Change prices later Date [DATE] Time 00:[DATE] Mo Tu We Th Fr…" at bounding box center [564, 301] width 624 height 249
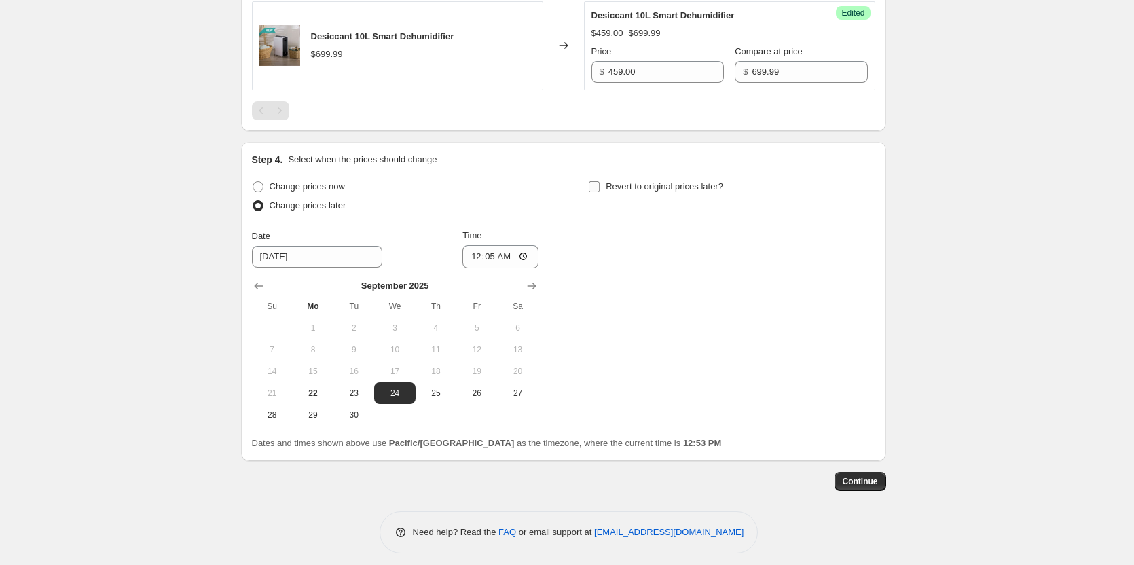
click at [600, 192] on input "Revert to original prices later?" at bounding box center [594, 186] width 11 height 11
checkbox input "true"
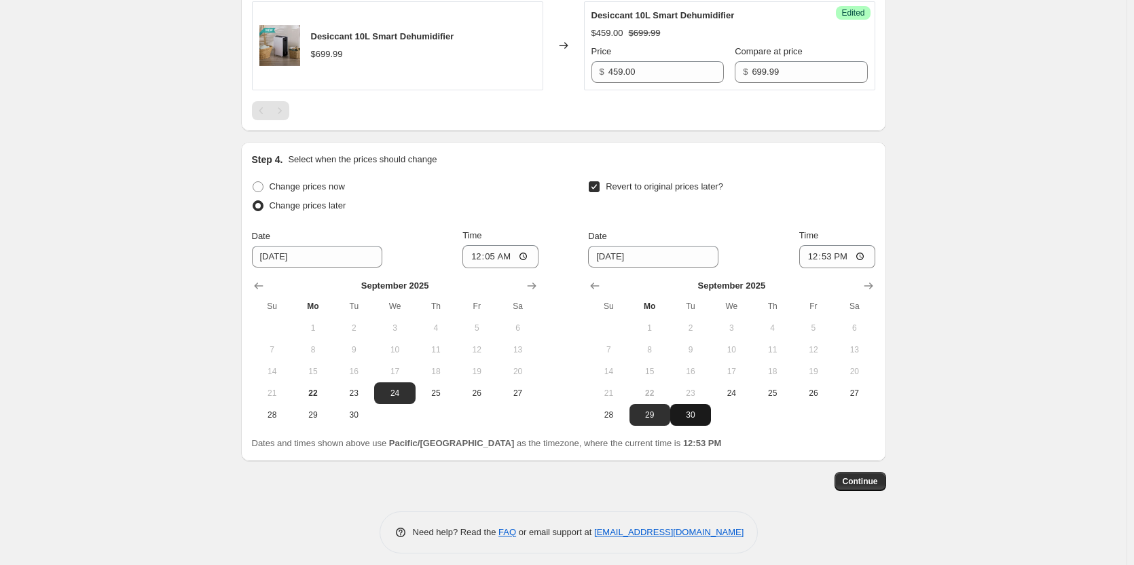
click at [695, 420] on span "30" at bounding box center [691, 415] width 30 height 11
type input "[DATE]"
click at [861, 268] on input "12:53" at bounding box center [838, 256] width 76 height 23
type input "23:59"
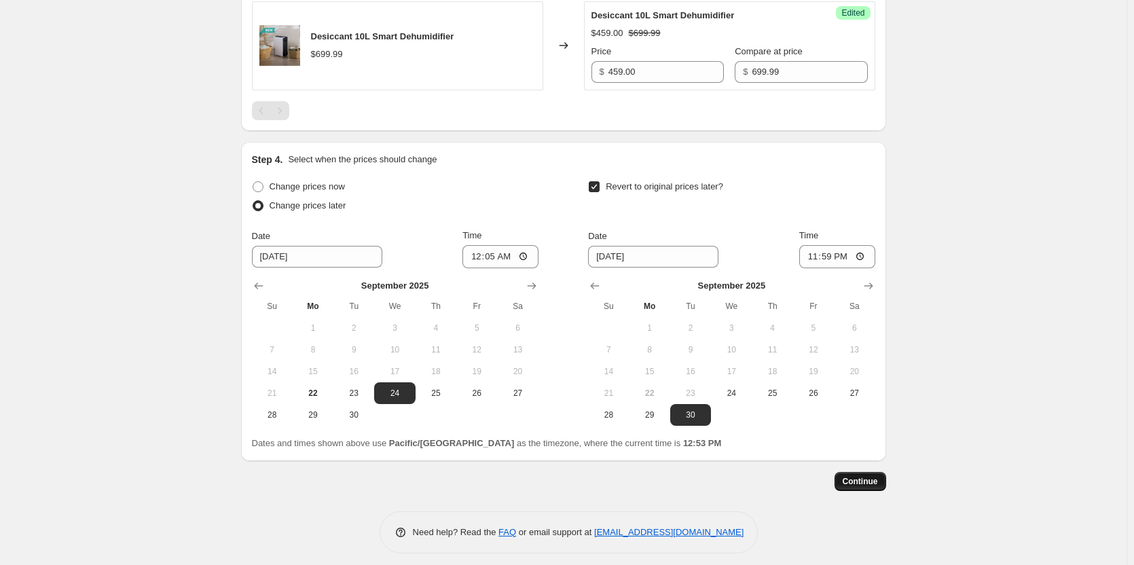
click at [855, 487] on span "Continue" at bounding box center [860, 481] width 35 height 11
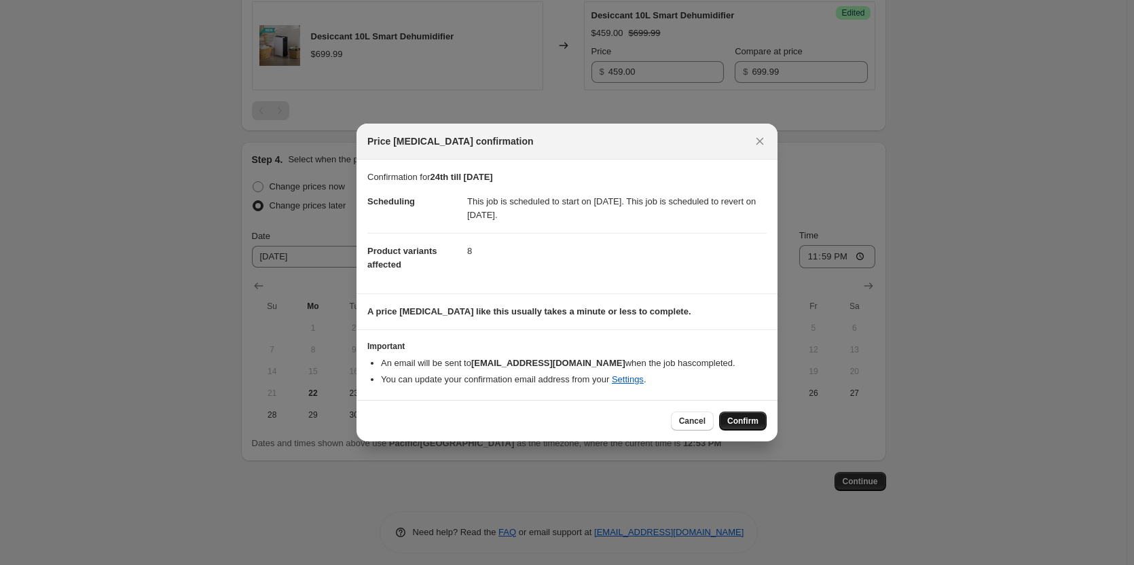
click at [750, 423] on span "Confirm" at bounding box center [743, 421] width 31 height 11
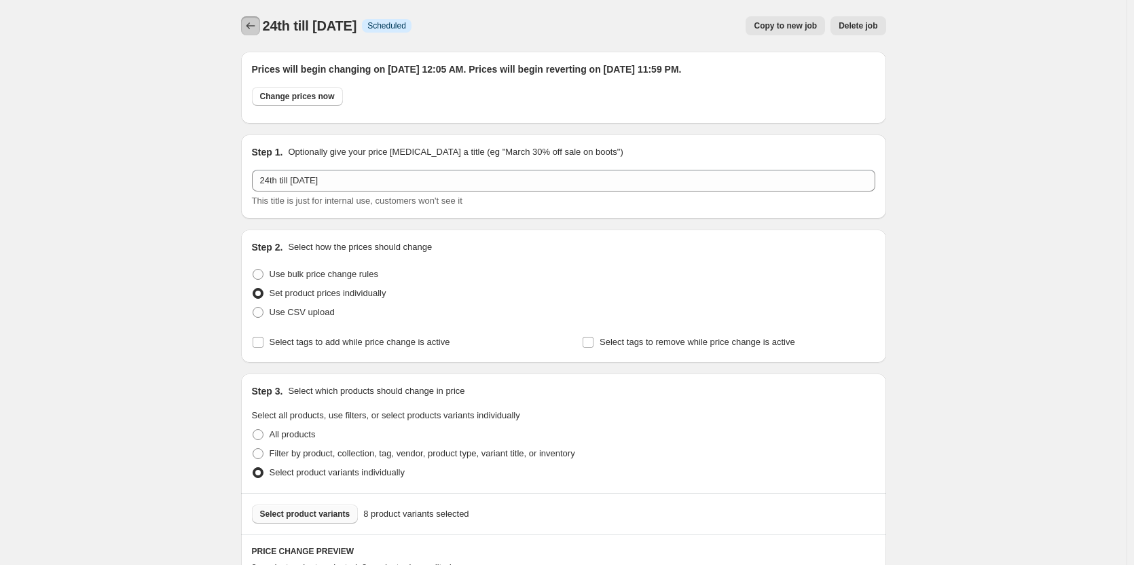
click at [253, 29] on icon "Price change jobs" at bounding box center [251, 26] width 14 height 14
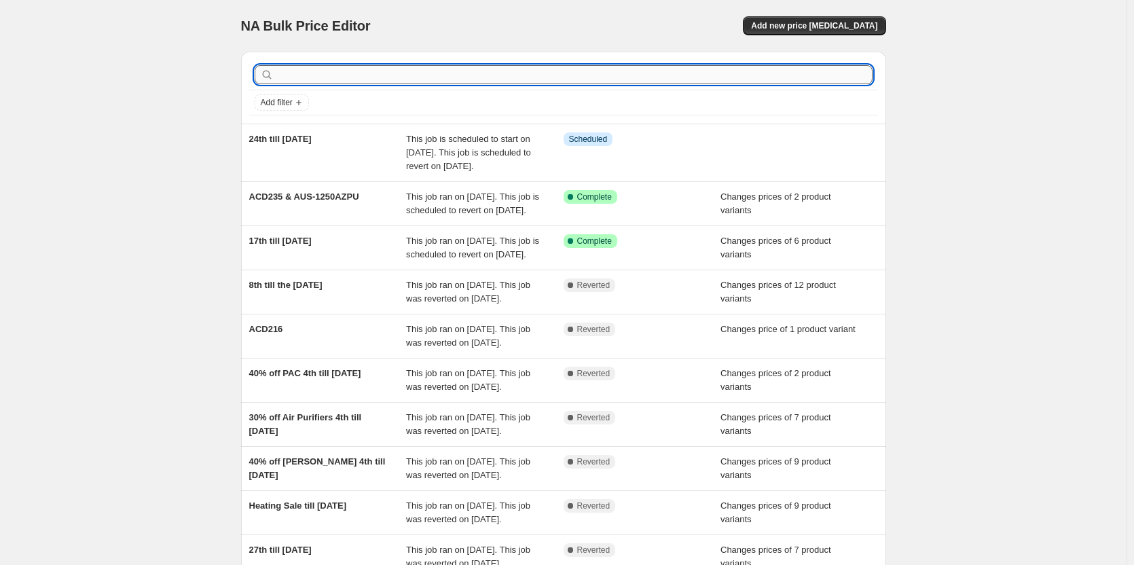
click at [289, 75] on input "text" at bounding box center [574, 74] width 596 height 19
click at [822, 26] on span "Add new price [MEDICAL_DATA]" at bounding box center [814, 25] width 126 height 11
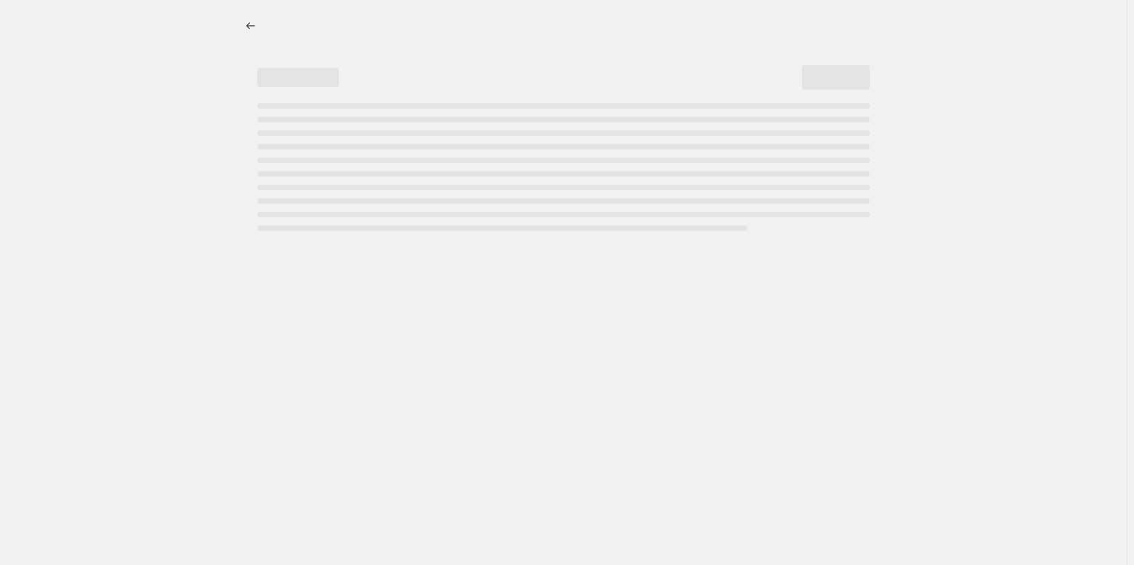
select select "percentage"
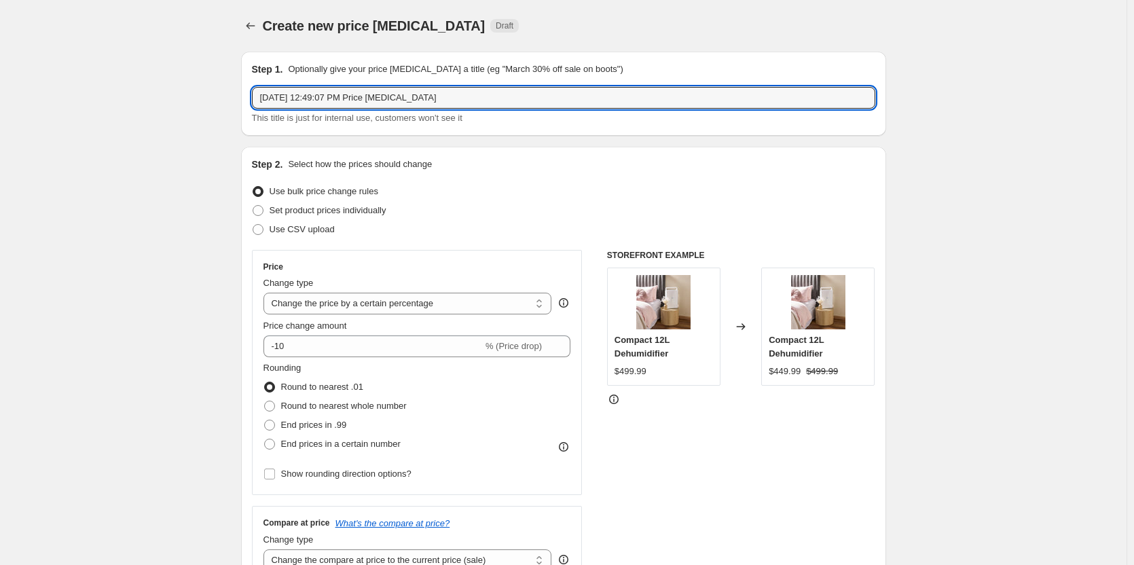
drag, startPoint x: 462, startPoint y: 97, endPoint x: 82, endPoint y: 75, distance: 381.0
type input "24th till [DATE] - HOT PRICE"
click at [259, 209] on span at bounding box center [258, 210] width 11 height 11
click at [253, 206] on input "Set product prices individually" at bounding box center [253, 205] width 1 height 1
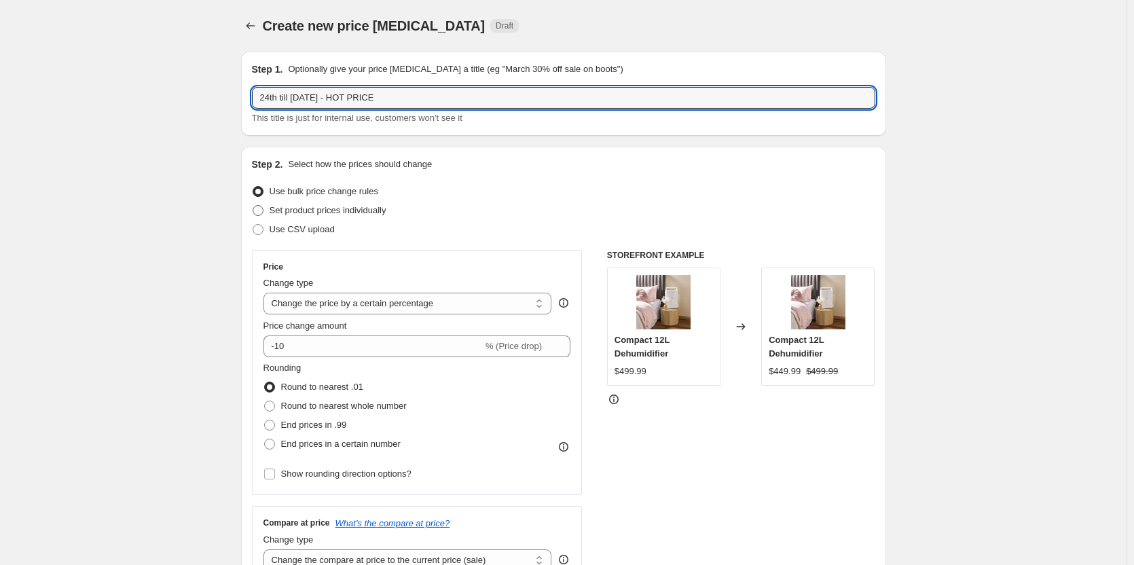
radio input "true"
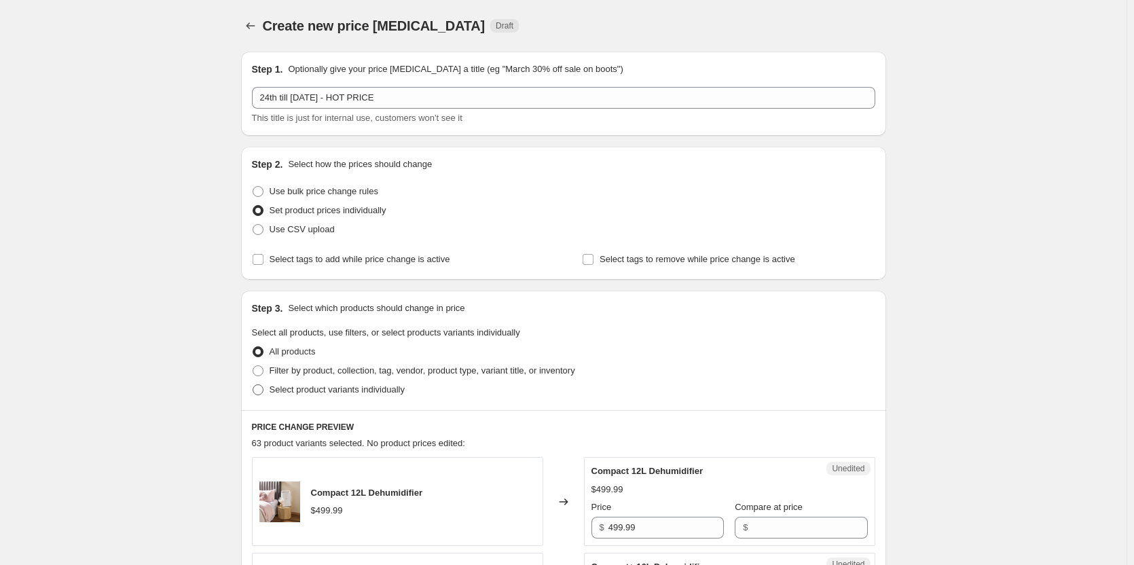
click at [259, 395] on span at bounding box center [258, 389] width 11 height 11
click at [253, 385] on input "Select product variants individually" at bounding box center [253, 384] width 1 height 1
radio input "true"
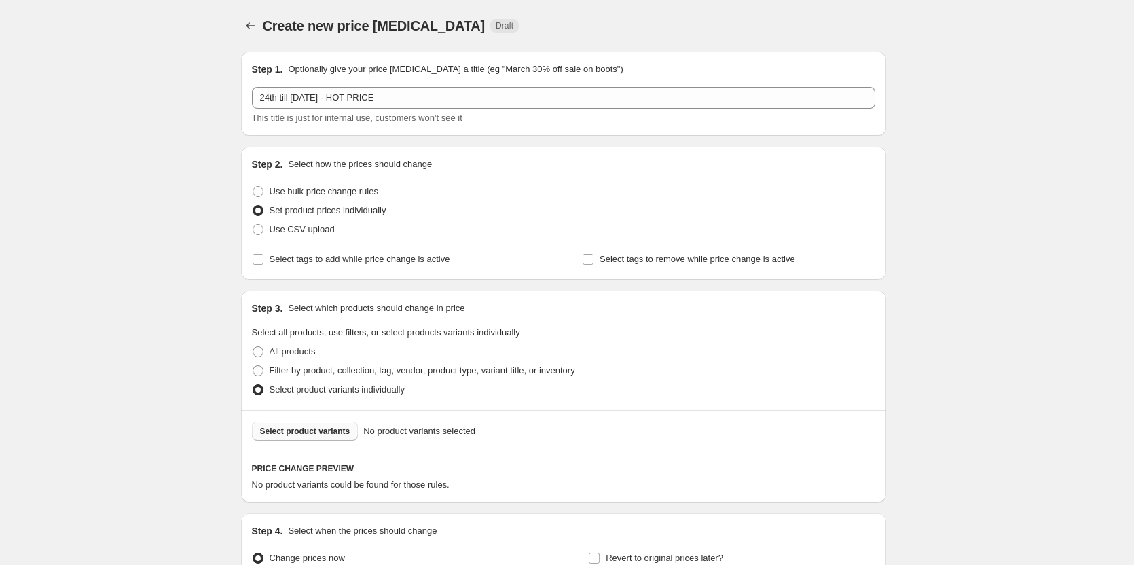
click at [302, 432] on span "Select product variants" at bounding box center [305, 431] width 90 height 11
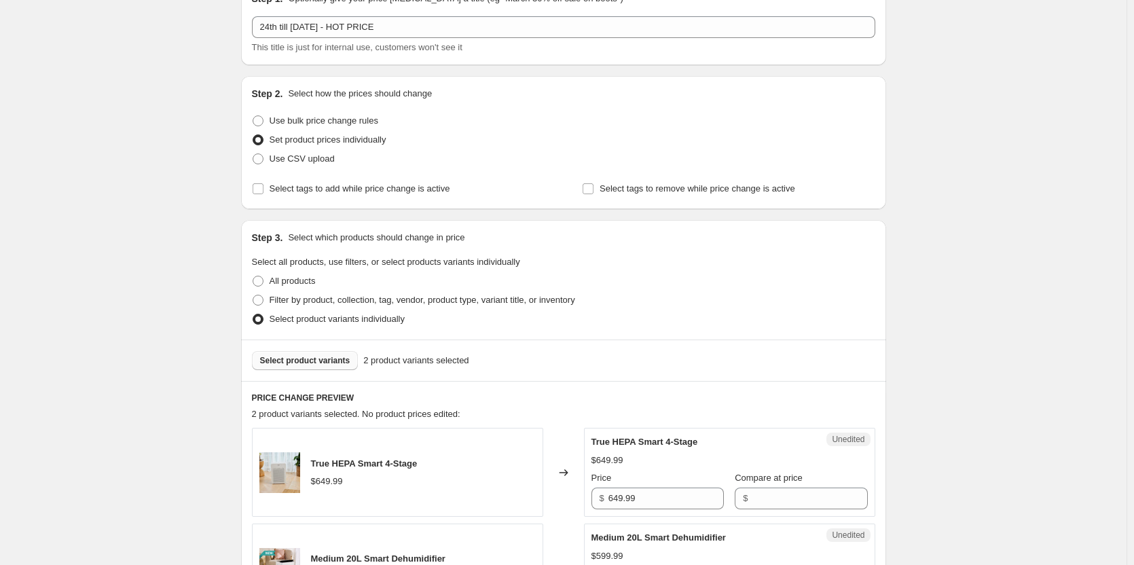
scroll to position [204, 0]
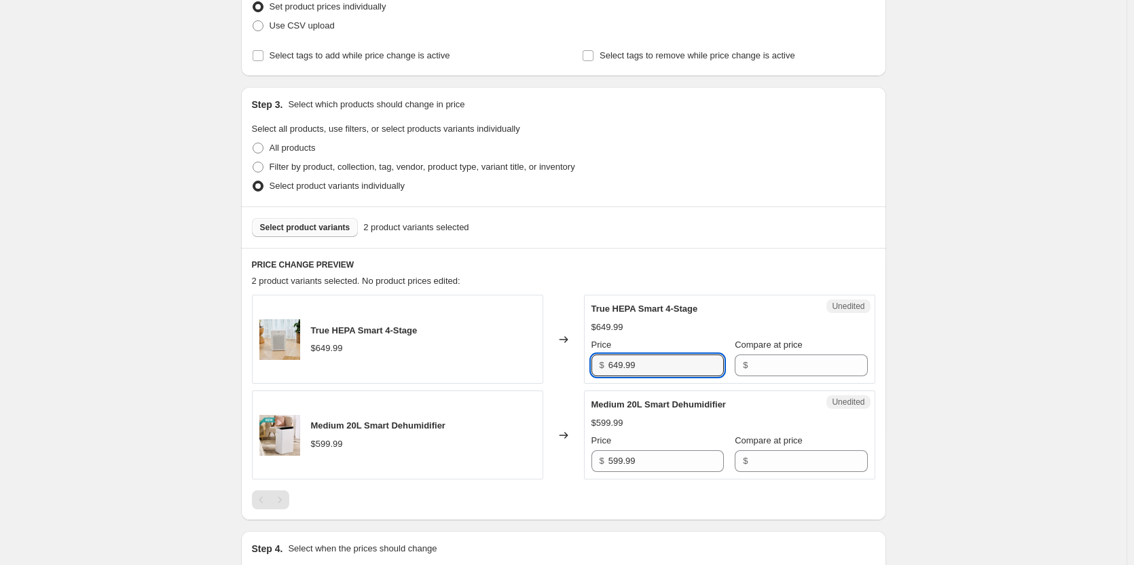
drag, startPoint x: 638, startPoint y: 365, endPoint x: 573, endPoint y: 363, distance: 64.5
click at [573, 363] on div "True HEPA Smart 4-Stage $649.99 Changed to Unedited True HEPA Smart 4-Stage $64…" at bounding box center [564, 339] width 624 height 89
click at [752, 366] on input "Compare at price" at bounding box center [809, 366] width 115 height 22
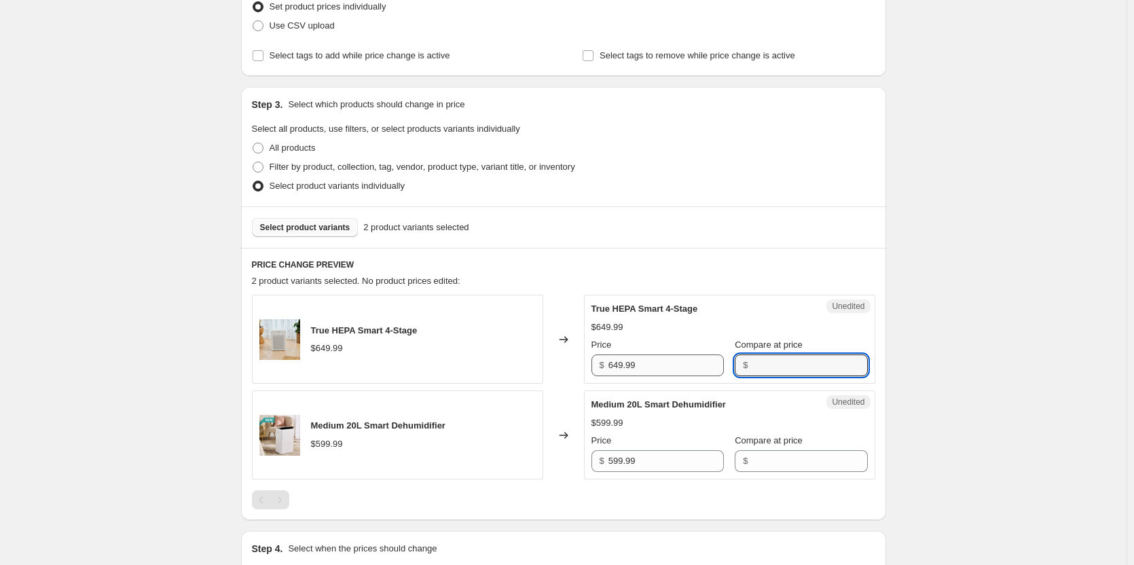
paste input "649.99"
type input "649.99"
drag, startPoint x: 626, startPoint y: 366, endPoint x: 641, endPoint y: 365, distance: 15.7
click at [629, 367] on input "649.99" at bounding box center [666, 366] width 115 height 22
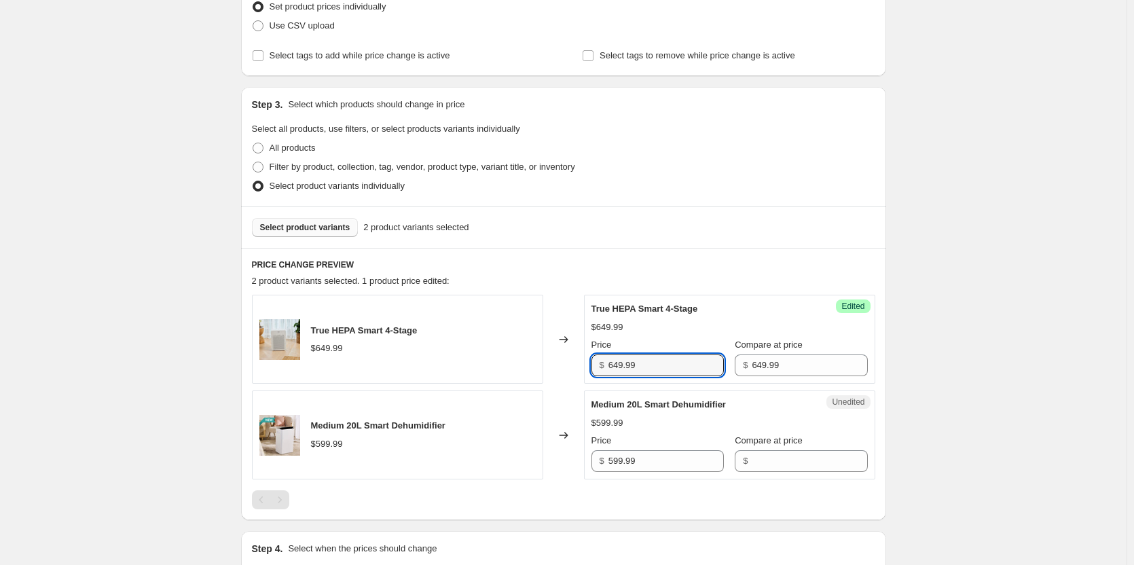
drag, startPoint x: 654, startPoint y: 363, endPoint x: 577, endPoint y: 363, distance: 76.8
click at [577, 363] on div "True HEPA Smart 4-Stage $649.99 Changed to Success Edited True HEPA Smart 4-Sta…" at bounding box center [564, 339] width 624 height 89
type input "349.00"
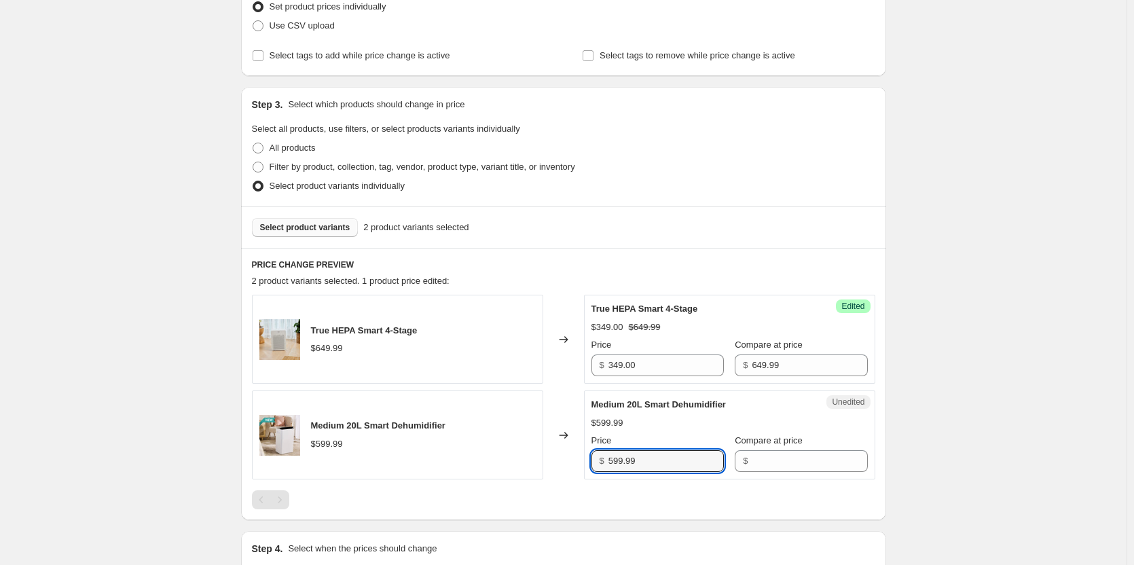
drag, startPoint x: 670, startPoint y: 455, endPoint x: 594, endPoint y: 453, distance: 76.8
click at [594, 453] on div "Unedited Medium 20L Smart Dehumidifier $599.99 Price $ 599.99 Compare at price $" at bounding box center [729, 435] width 291 height 89
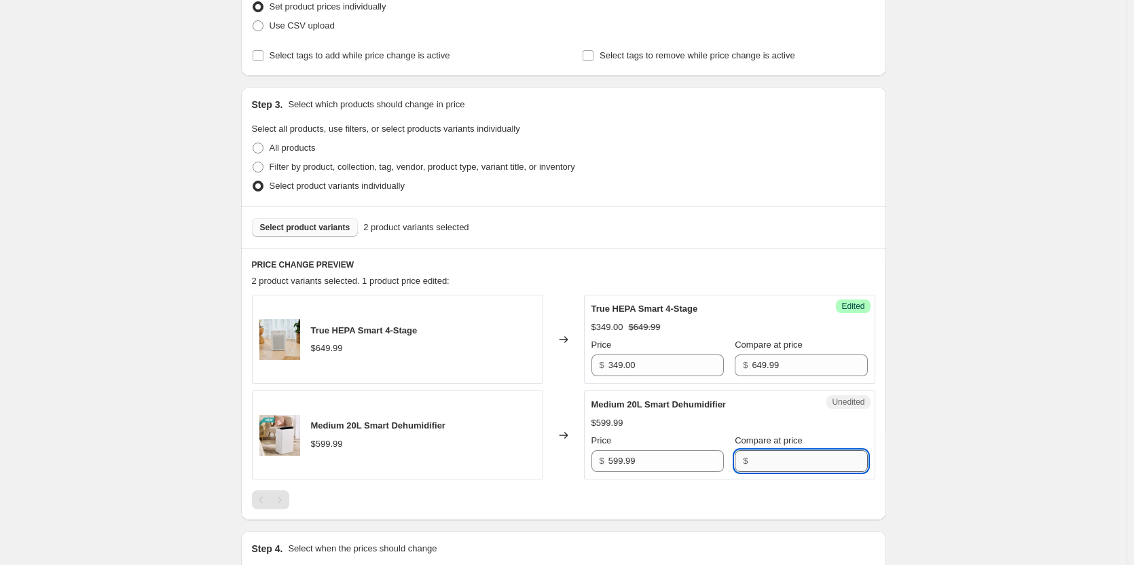
click at [780, 461] on input "Compare at price" at bounding box center [809, 461] width 115 height 22
paste input "599.99"
type input "599.99"
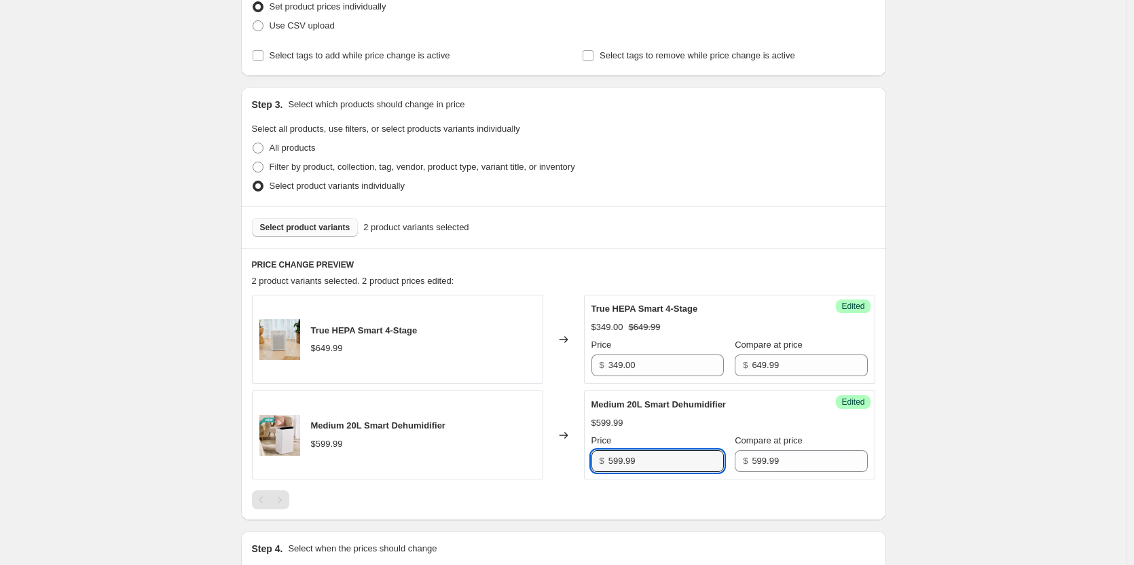
drag, startPoint x: 668, startPoint y: 463, endPoint x: 562, endPoint y: 457, distance: 106.1
click at [562, 457] on div "Medium 20L Smart Dehumidifier $599.99 Changed to Success Edited Medium 20L Smar…" at bounding box center [564, 435] width 624 height 89
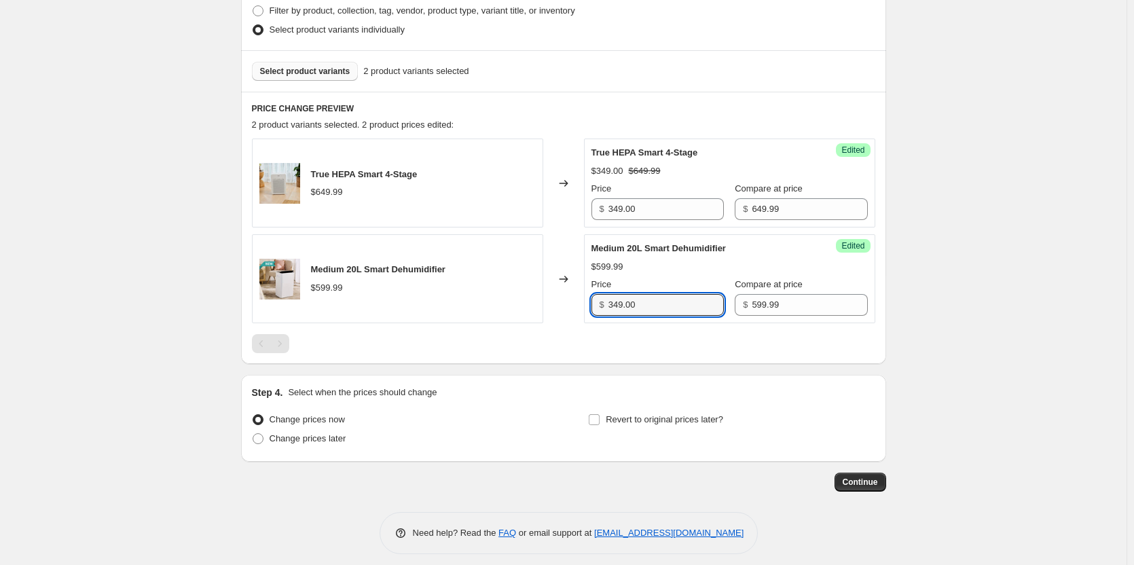
scroll to position [370, 0]
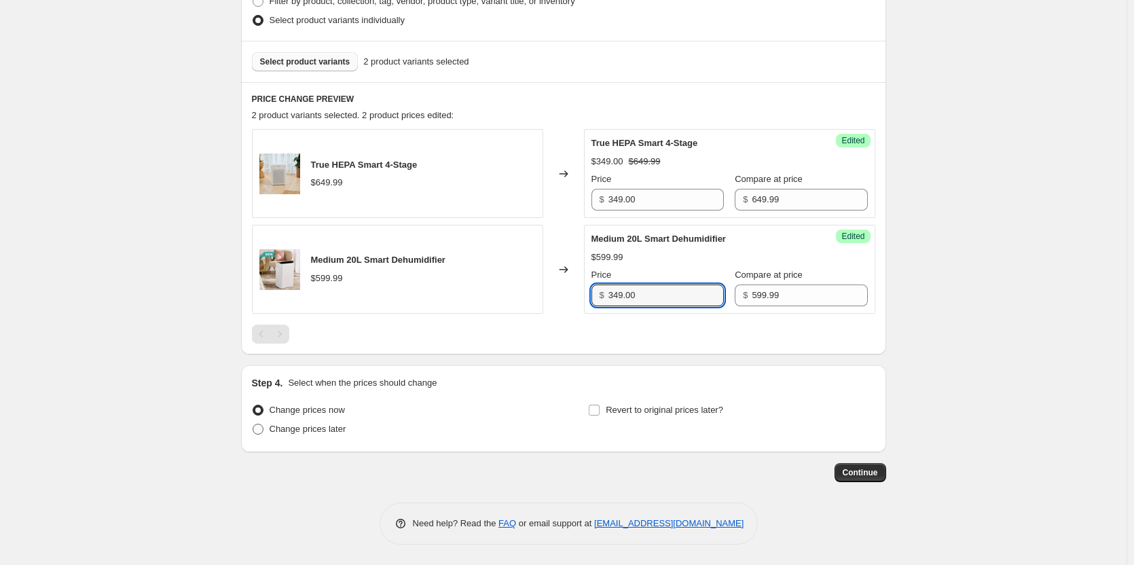
type input "349.00"
click at [262, 433] on span at bounding box center [258, 429] width 11 height 11
click at [253, 425] on input "Change prices later" at bounding box center [253, 424] width 1 height 1
radio input "true"
